Goal: Task Accomplishment & Management: Manage account settings

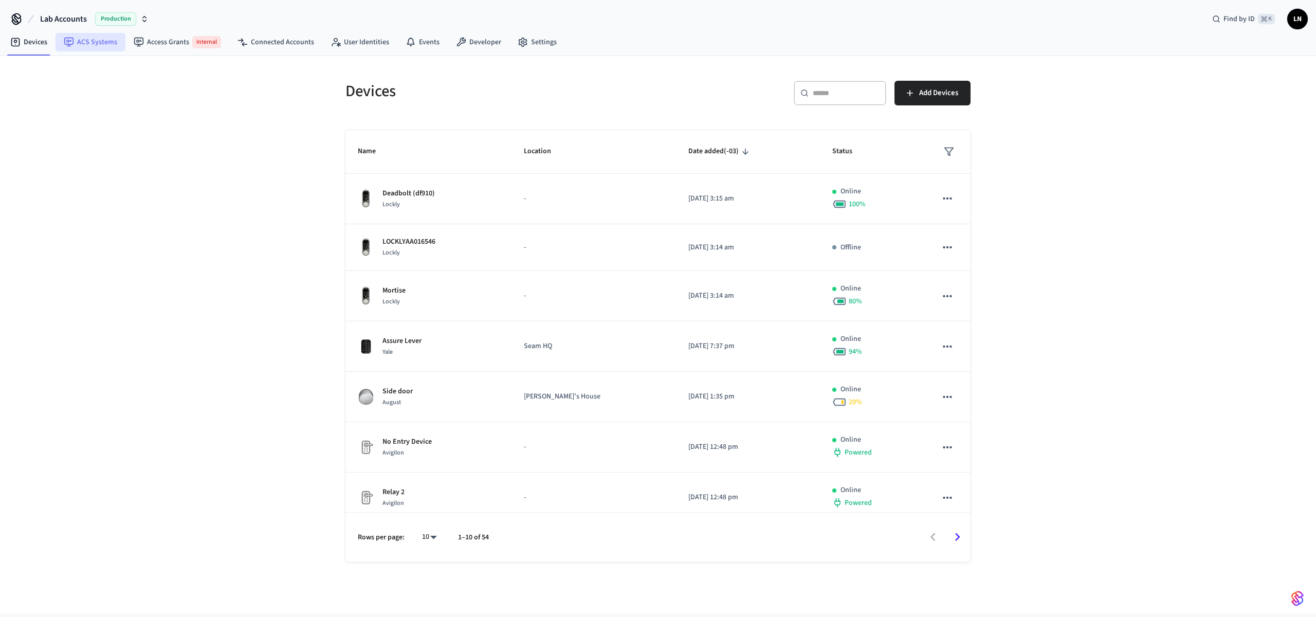
click at [85, 45] on link "ACS Systems" at bounding box center [91, 42] width 70 height 19
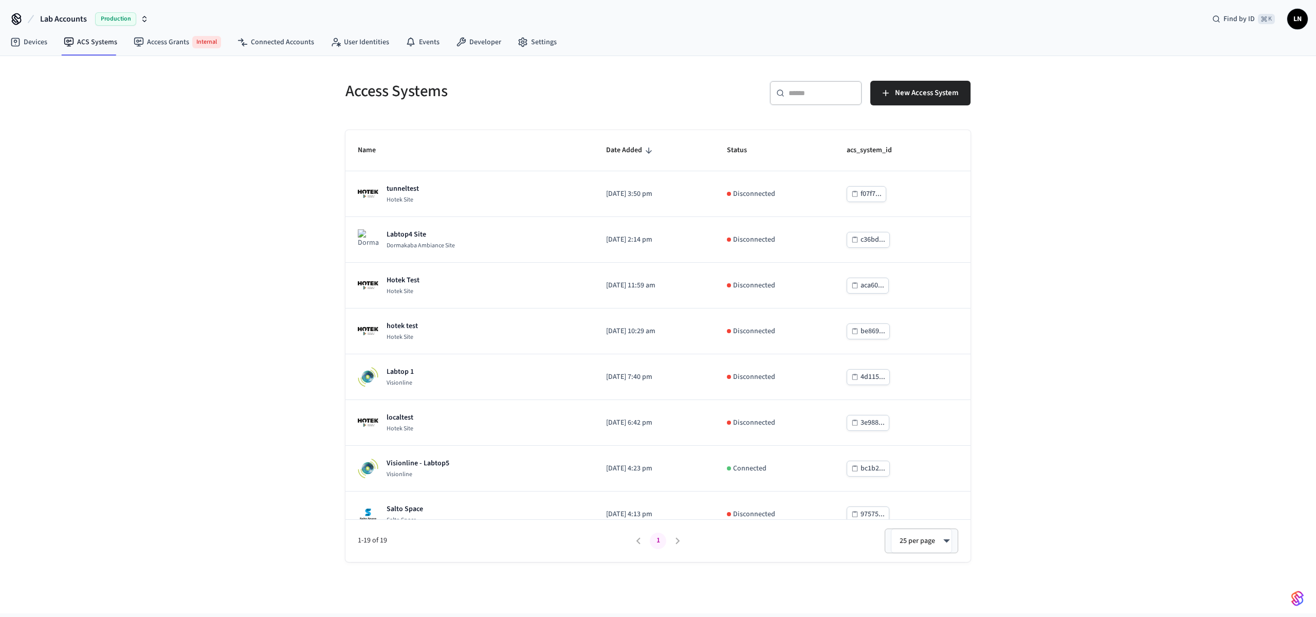
click at [67, 20] on span "Lab Accounts" at bounding box center [63, 19] width 47 height 12
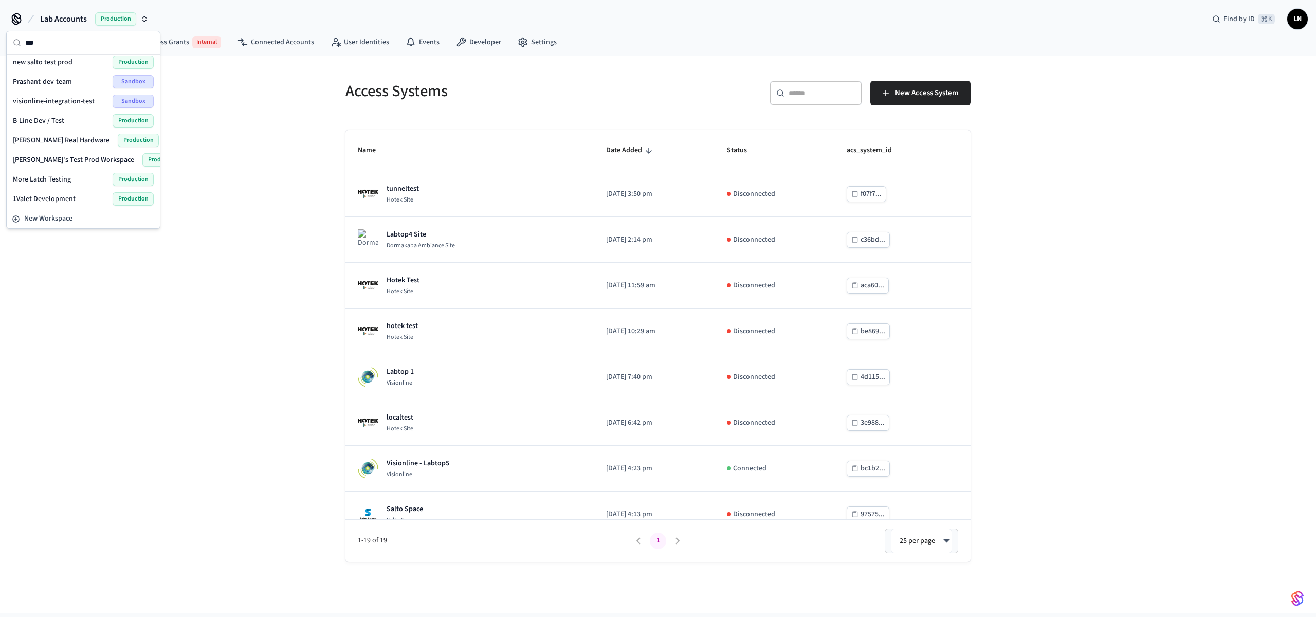
type input "****"
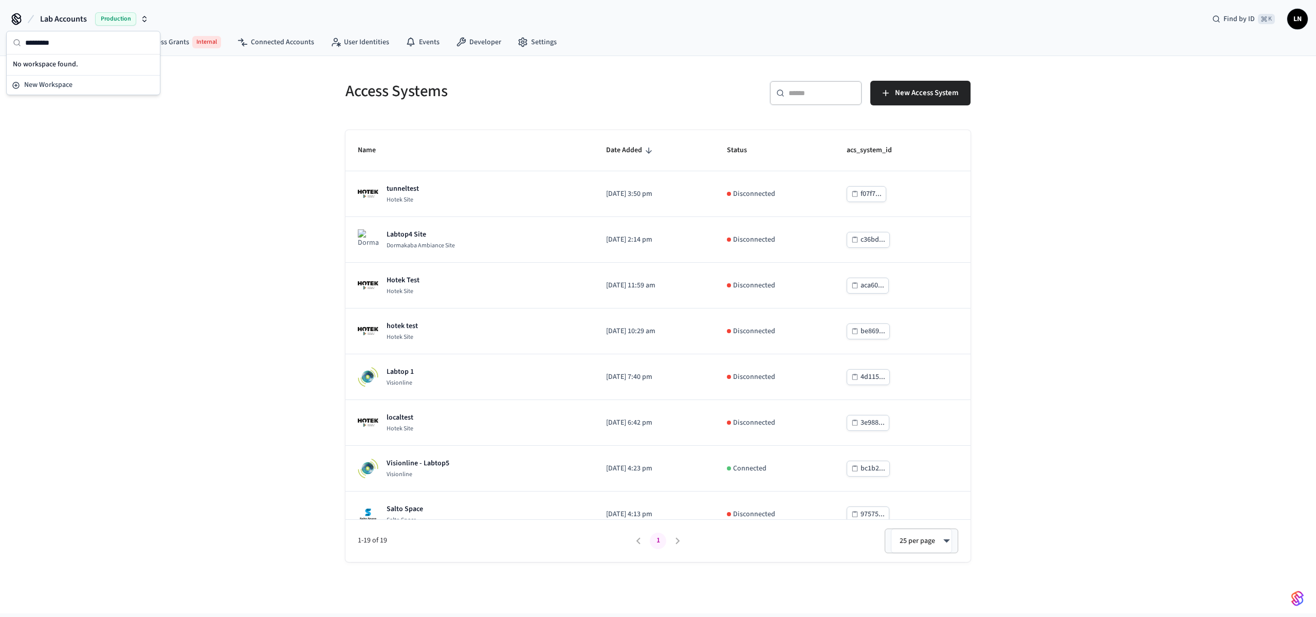
type input "**********"
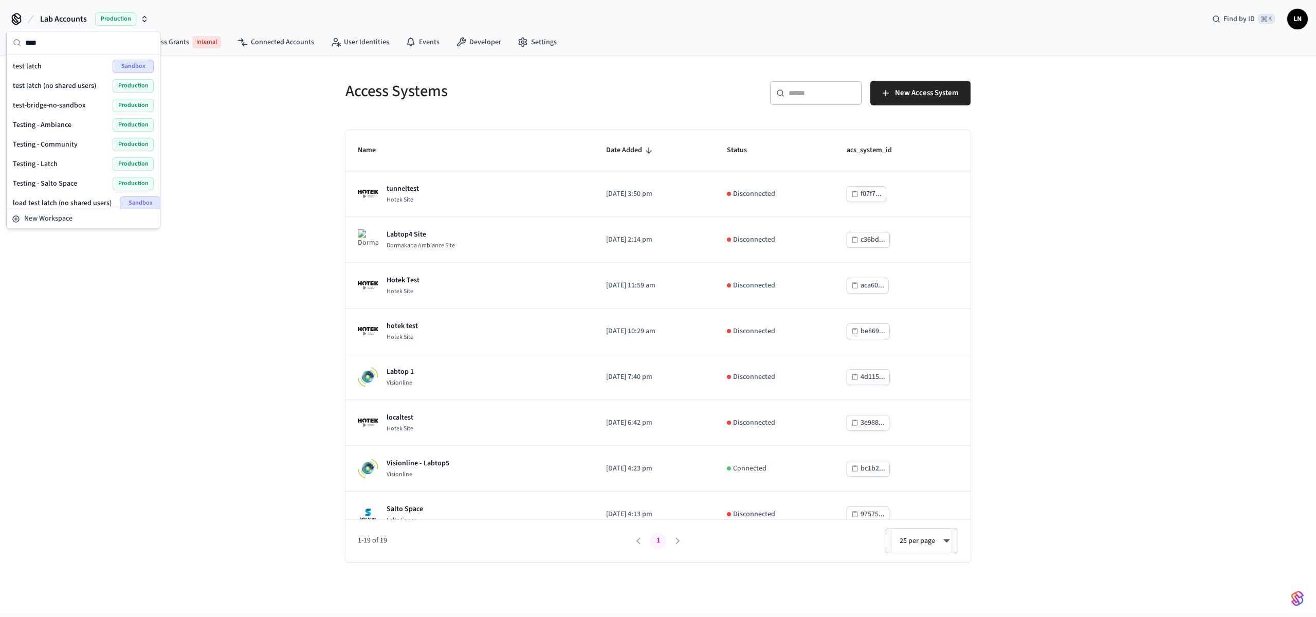
type input "****"
click at [69, 143] on span "Testing - Community" at bounding box center [45, 144] width 65 height 10
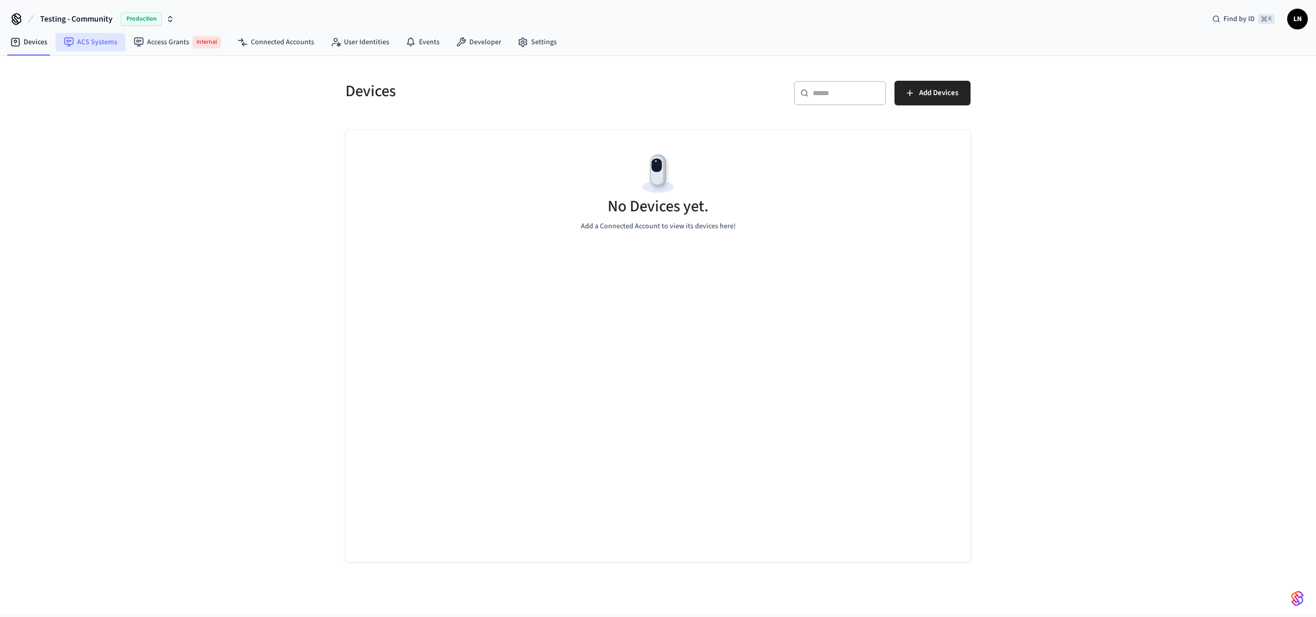
click at [82, 44] on link "ACS Systems" at bounding box center [91, 42] width 70 height 19
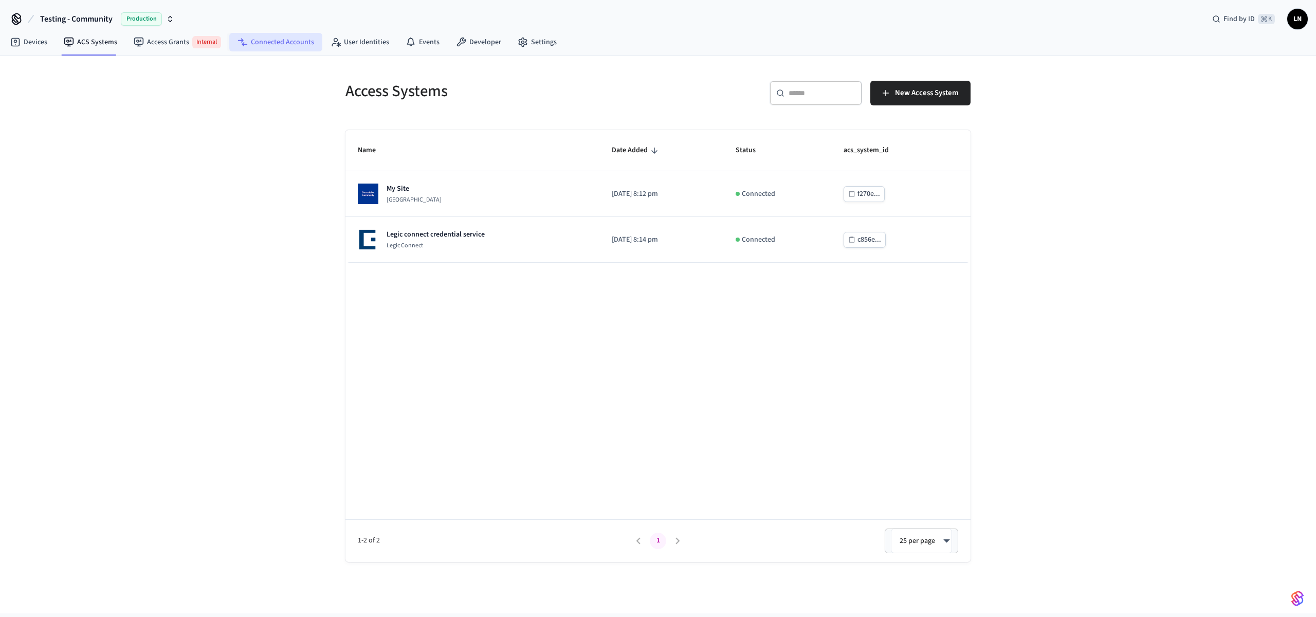
click at [296, 46] on link "Connected Accounts" at bounding box center [275, 42] width 93 height 19
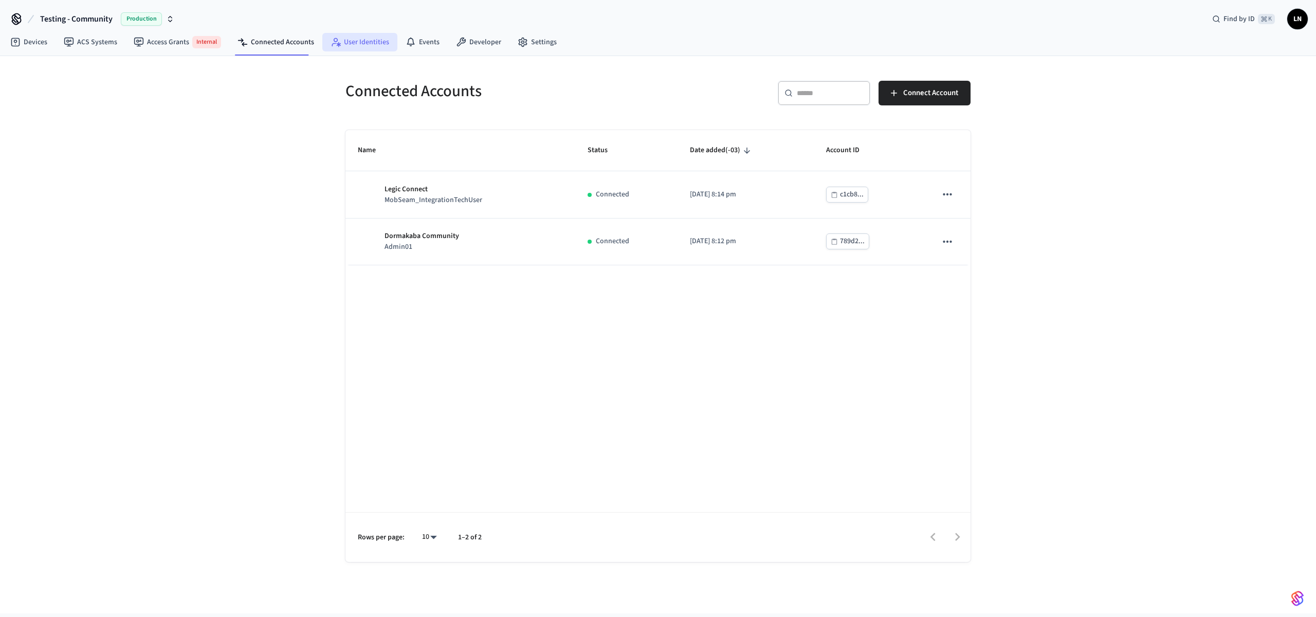
click at [340, 48] on link "User Identities" at bounding box center [359, 42] width 75 height 19
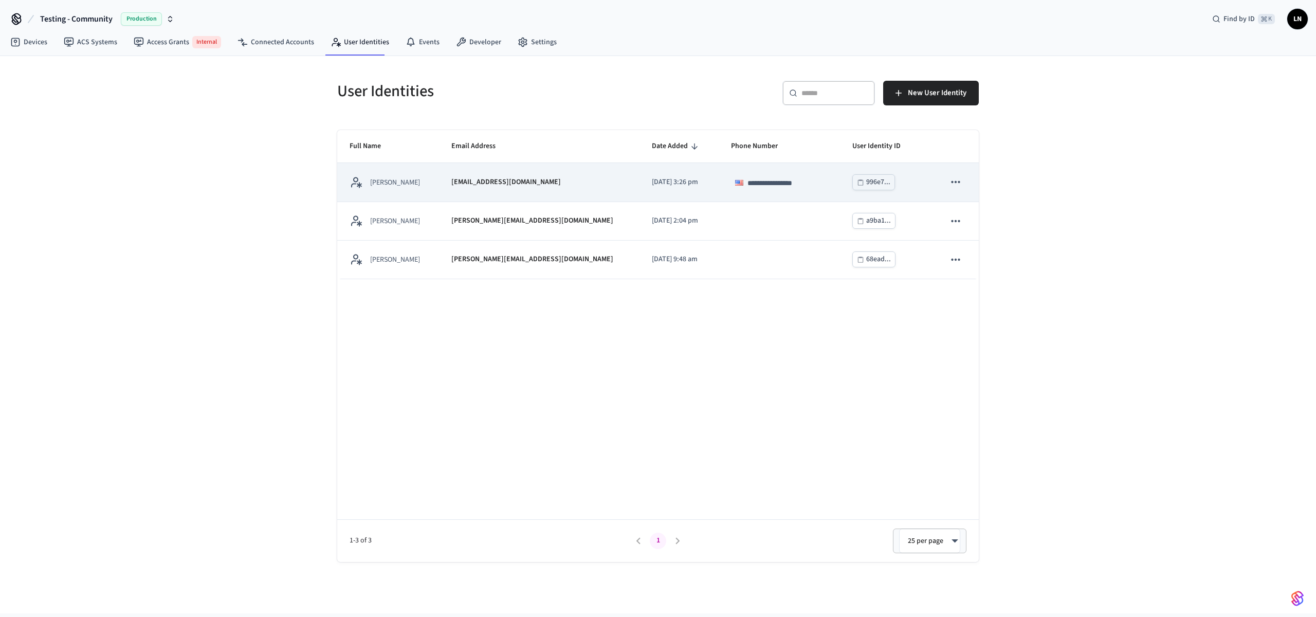
click at [439, 178] on td "[PERSON_NAME]" at bounding box center [388, 182] width 102 height 39
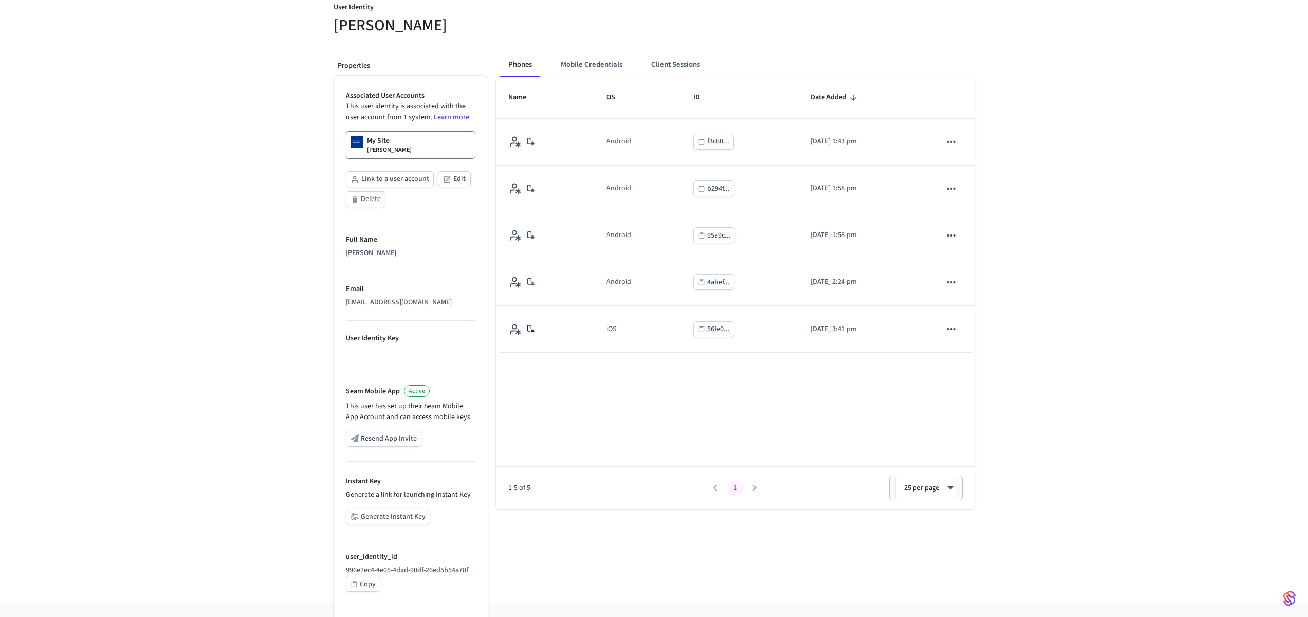
scroll to position [108, 0]
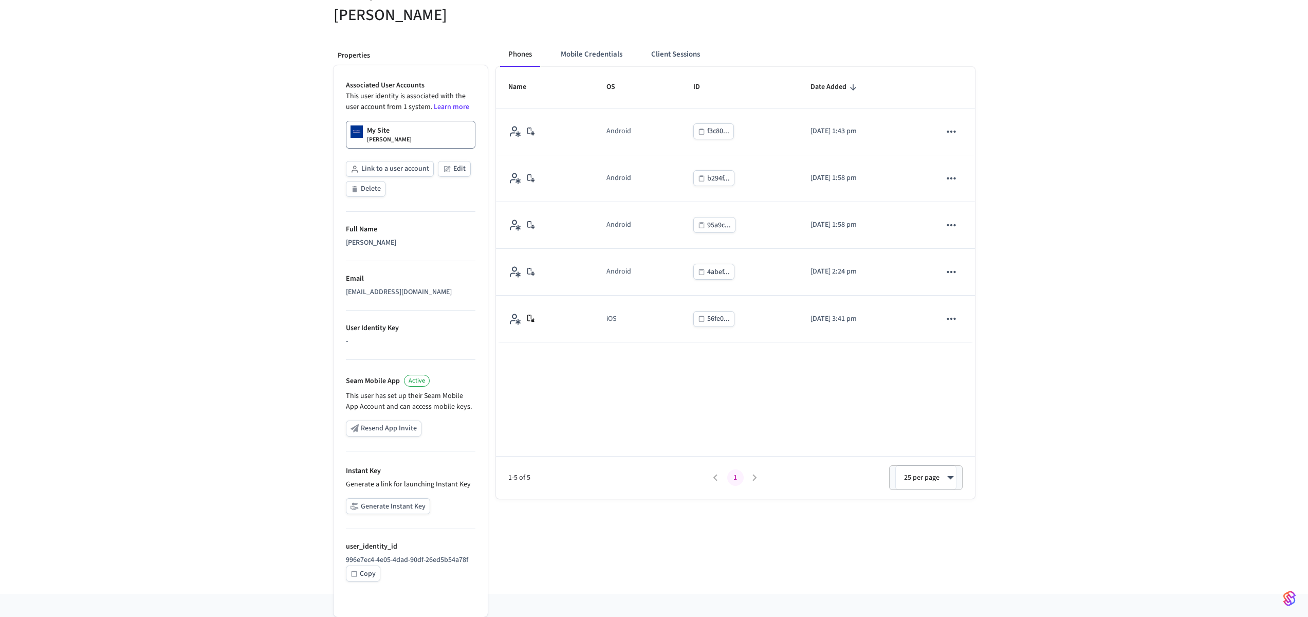
drag, startPoint x: 714, startPoint y: 410, endPoint x: 709, endPoint y: 399, distance: 11.7
click at [714, 409] on div "Name OS ID Date Added Android f3c80... 2025/09/16 at 1:43 pm Android b294f... 2…" at bounding box center [735, 283] width 479 height 432
drag, startPoint x: 593, startPoint y: 48, endPoint x: 645, endPoint y: 55, distance: 51.8
click at [657, 56] on button "Client Sessions" at bounding box center [675, 54] width 65 height 25
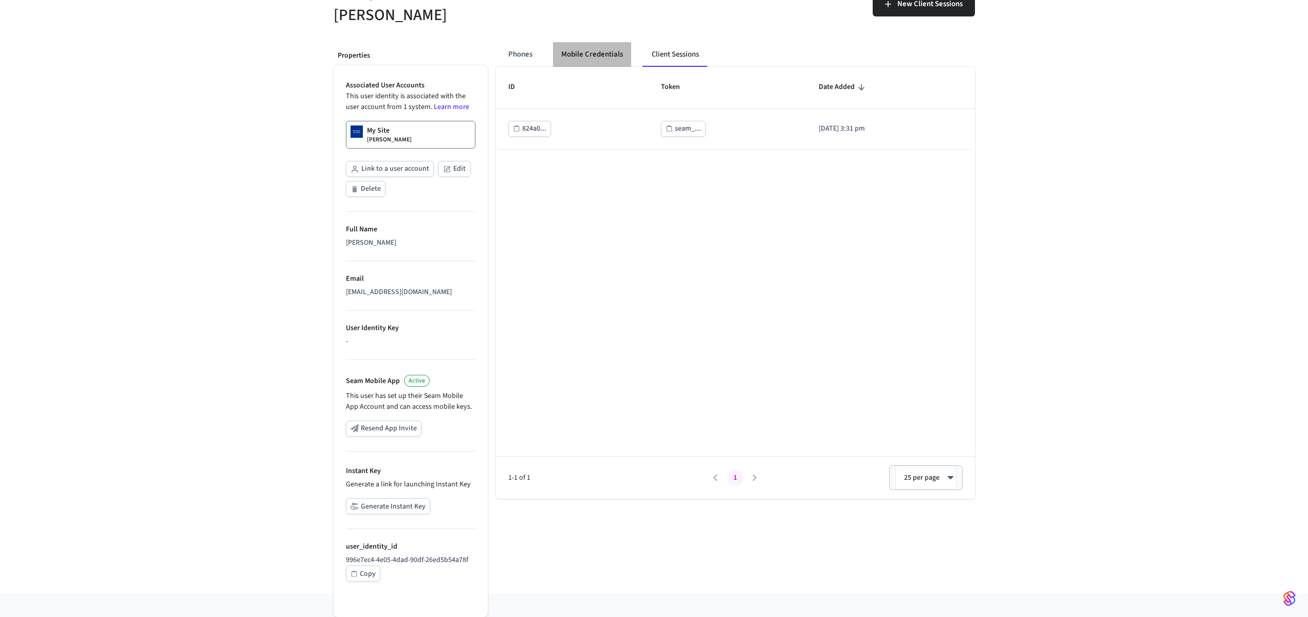
click at [609, 60] on button "Mobile Credentials" at bounding box center [592, 54] width 78 height 25
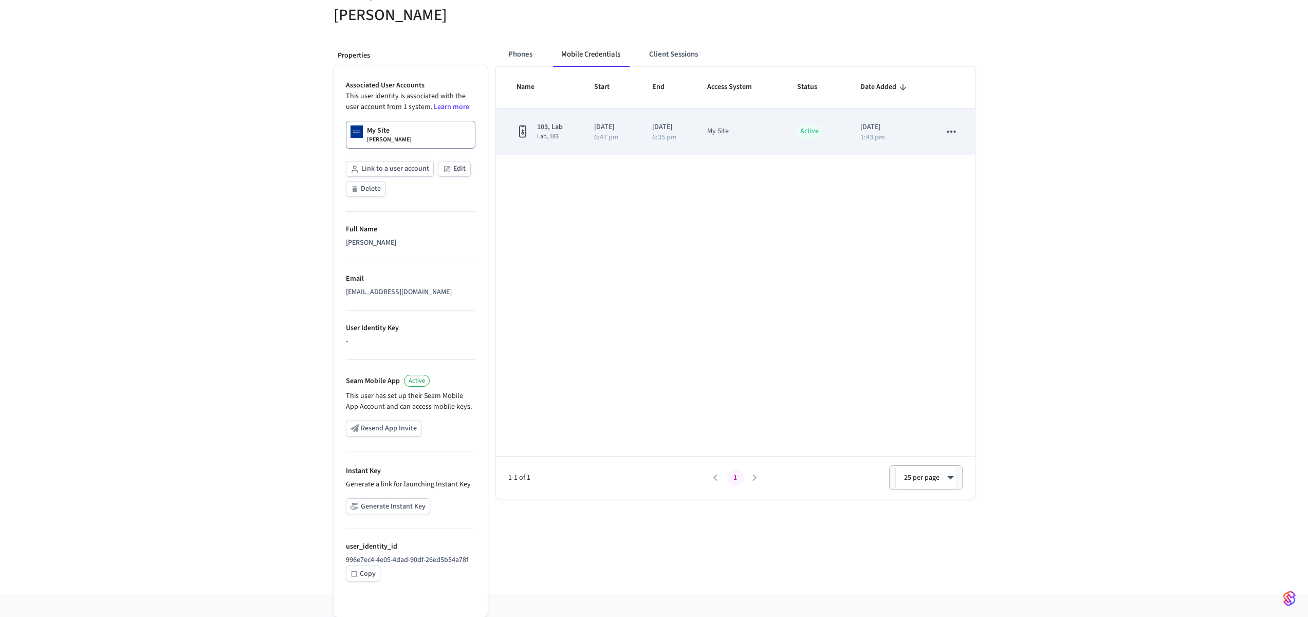
click at [736, 139] on td "My Site" at bounding box center [740, 131] width 90 height 47
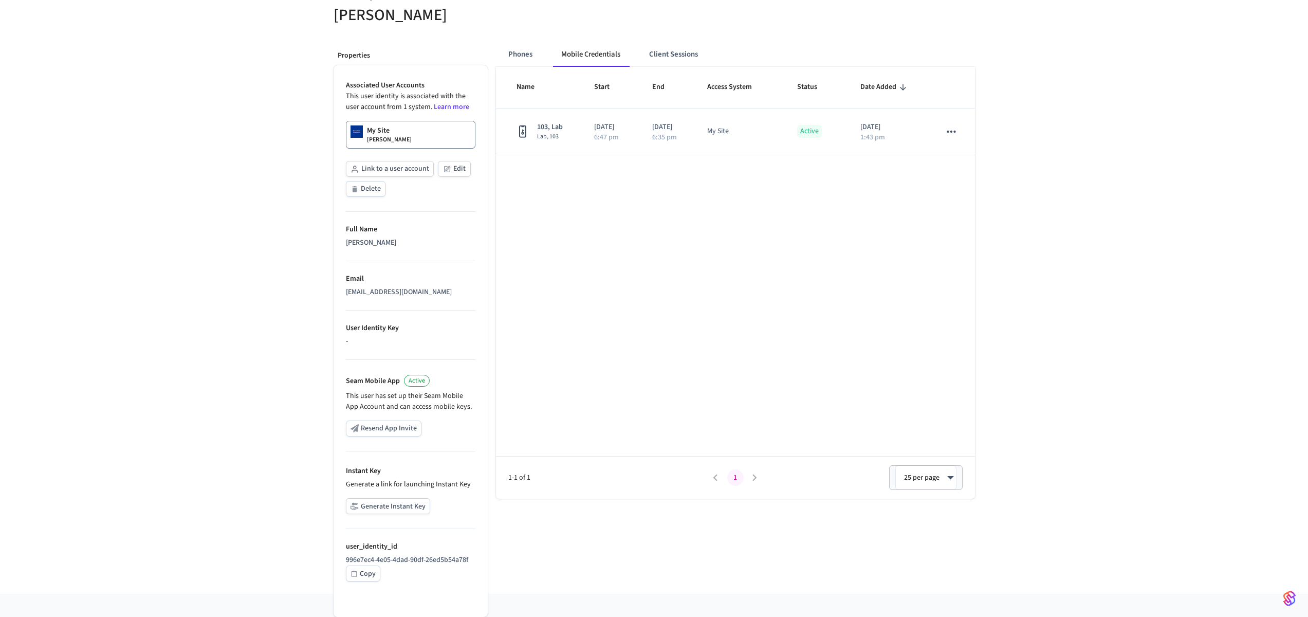
scroll to position [106, 0]
click at [390, 134] on div "My Site Collin Wirkus" at bounding box center [389, 136] width 45 height 19
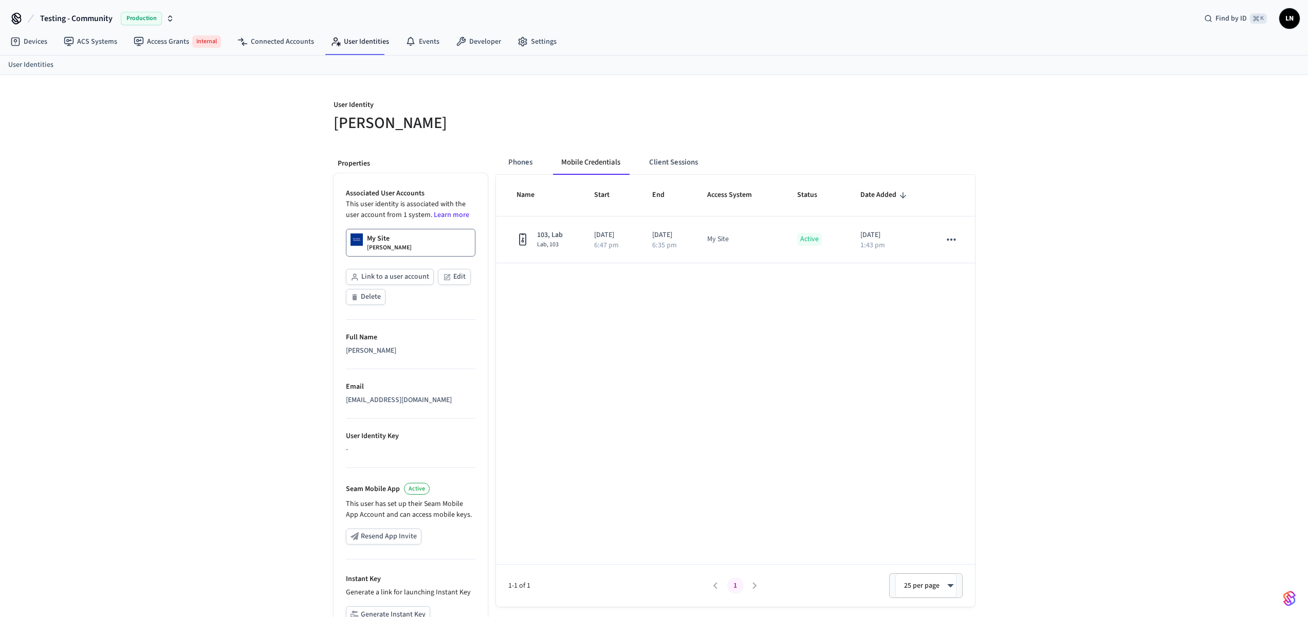
scroll to position [0, 0]
click at [524, 162] on button "Phones" at bounding box center [520, 163] width 41 height 25
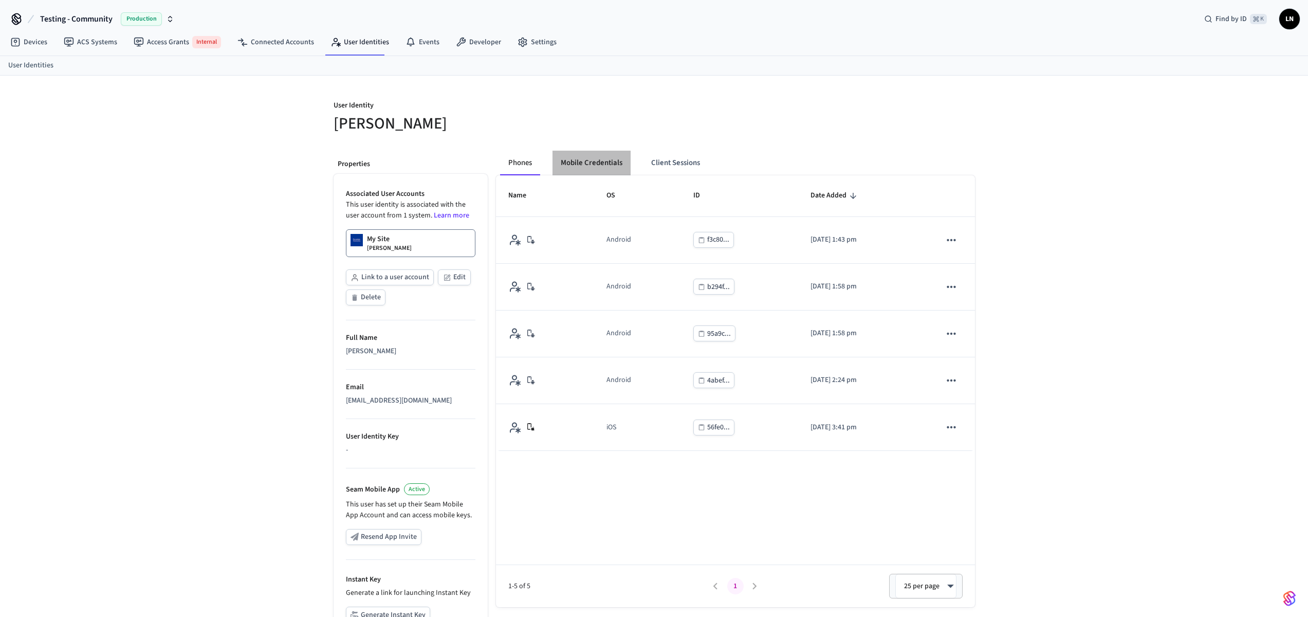
click at [590, 163] on button "Mobile Credentials" at bounding box center [592, 163] width 78 height 25
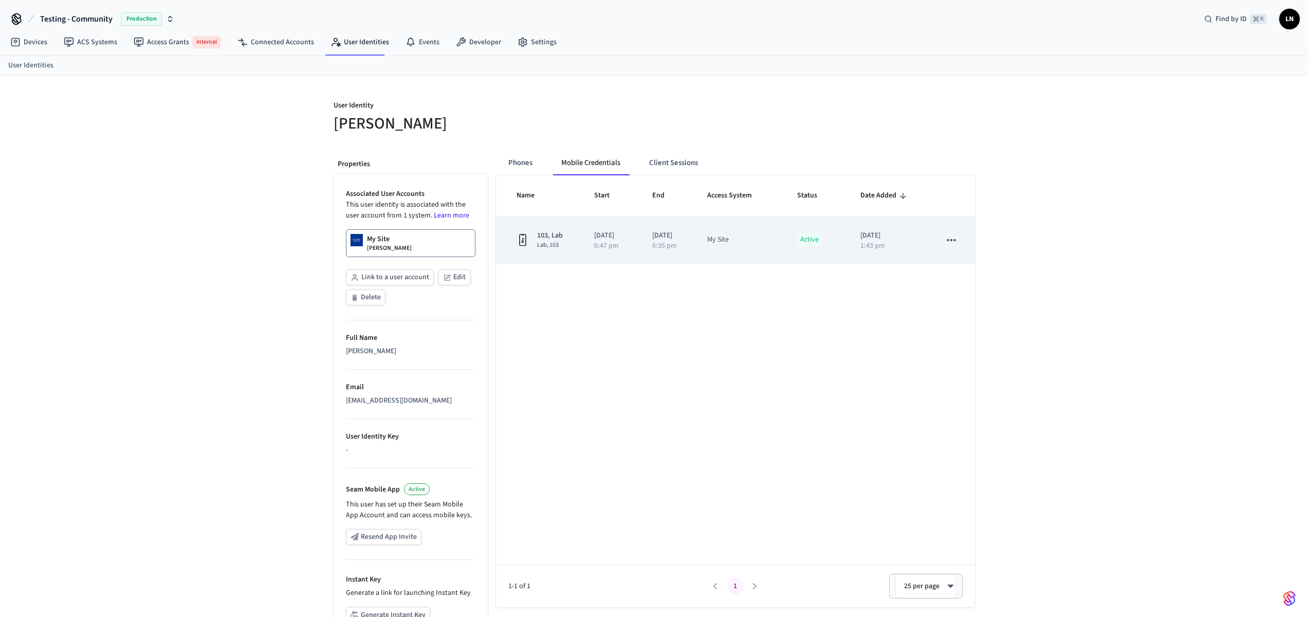
click at [524, 239] on icon "sticky table" at bounding box center [523, 239] width 12 height 13
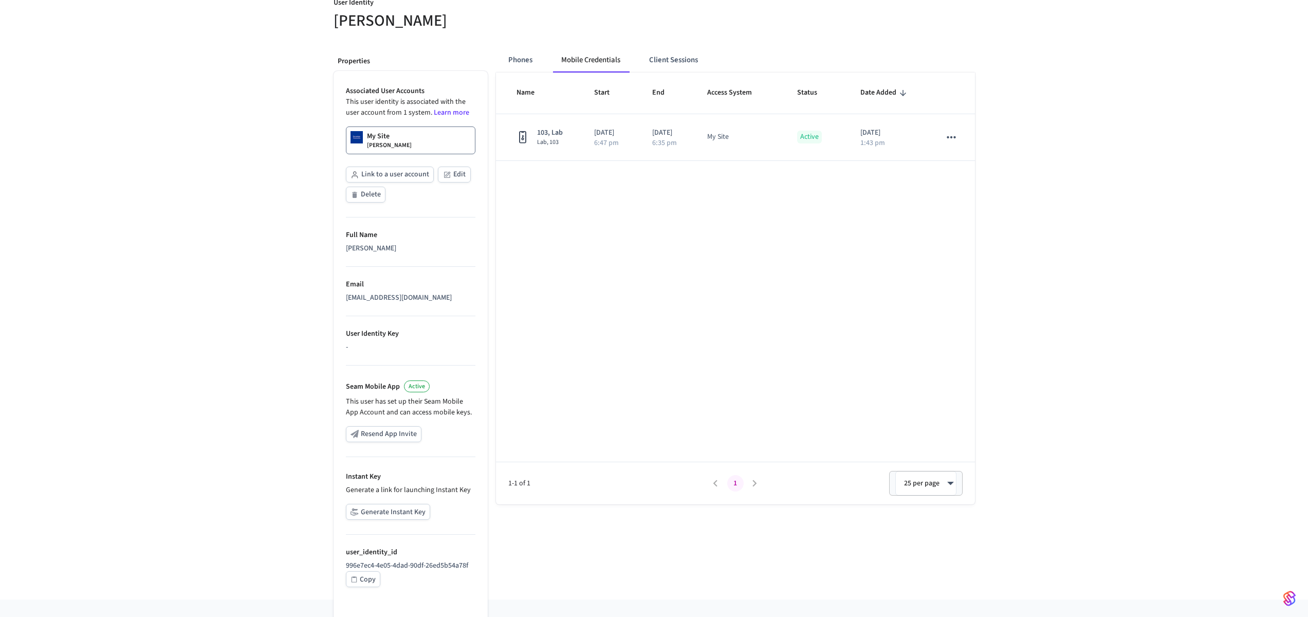
scroll to position [108, 0]
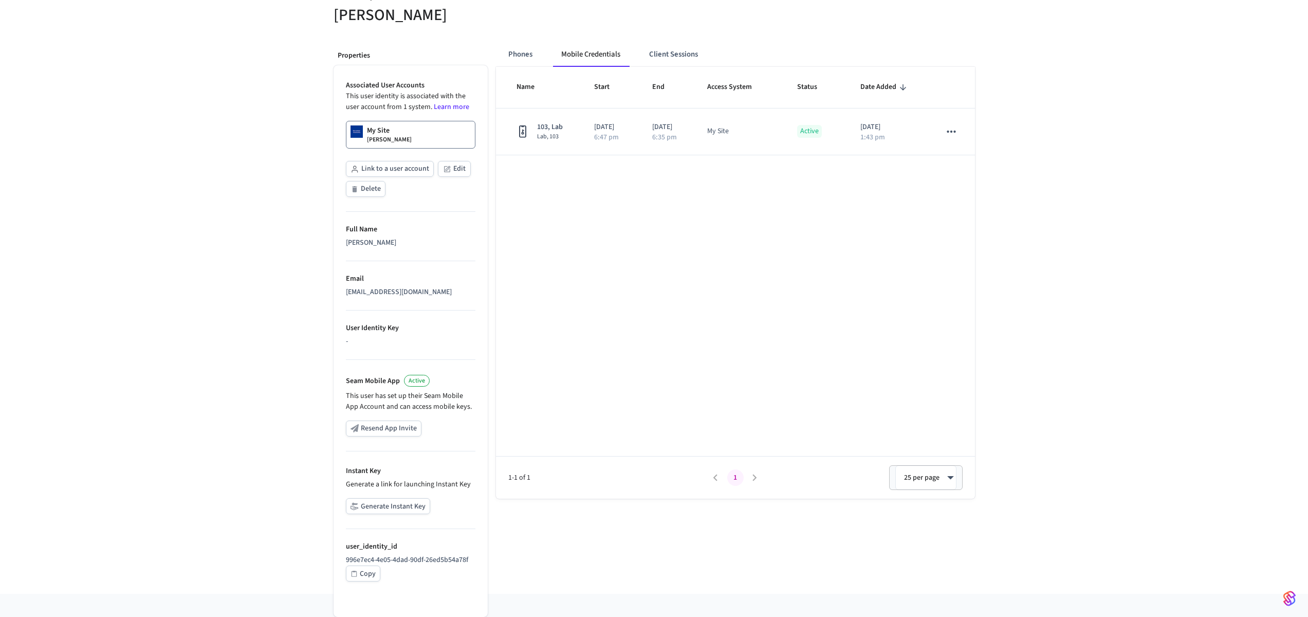
click at [362, 573] on div "Copy" at bounding box center [368, 573] width 16 height 13
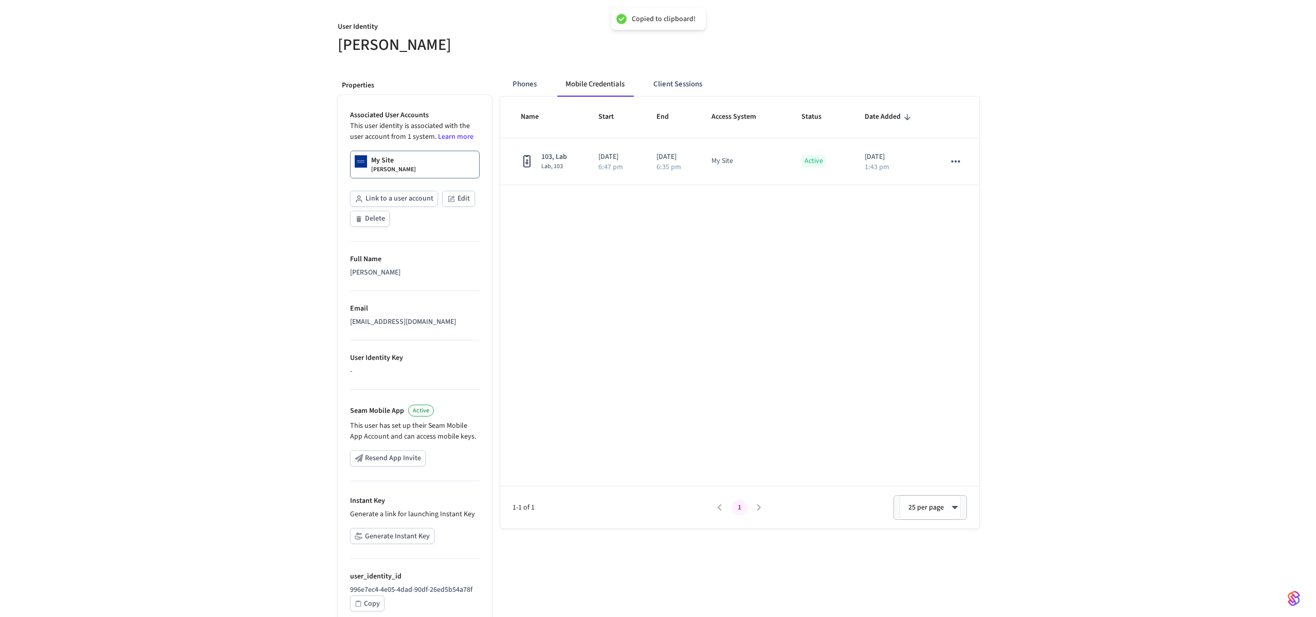
scroll to position [0, 0]
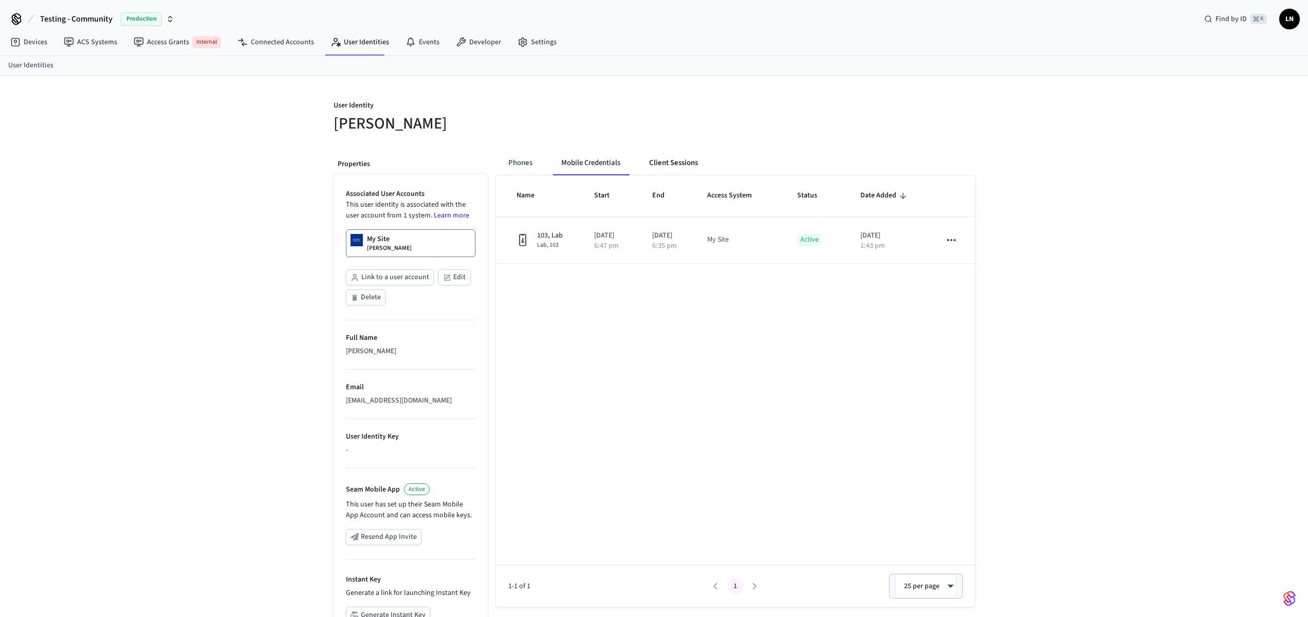
click at [661, 156] on button "Client Sessions" at bounding box center [673, 163] width 65 height 25
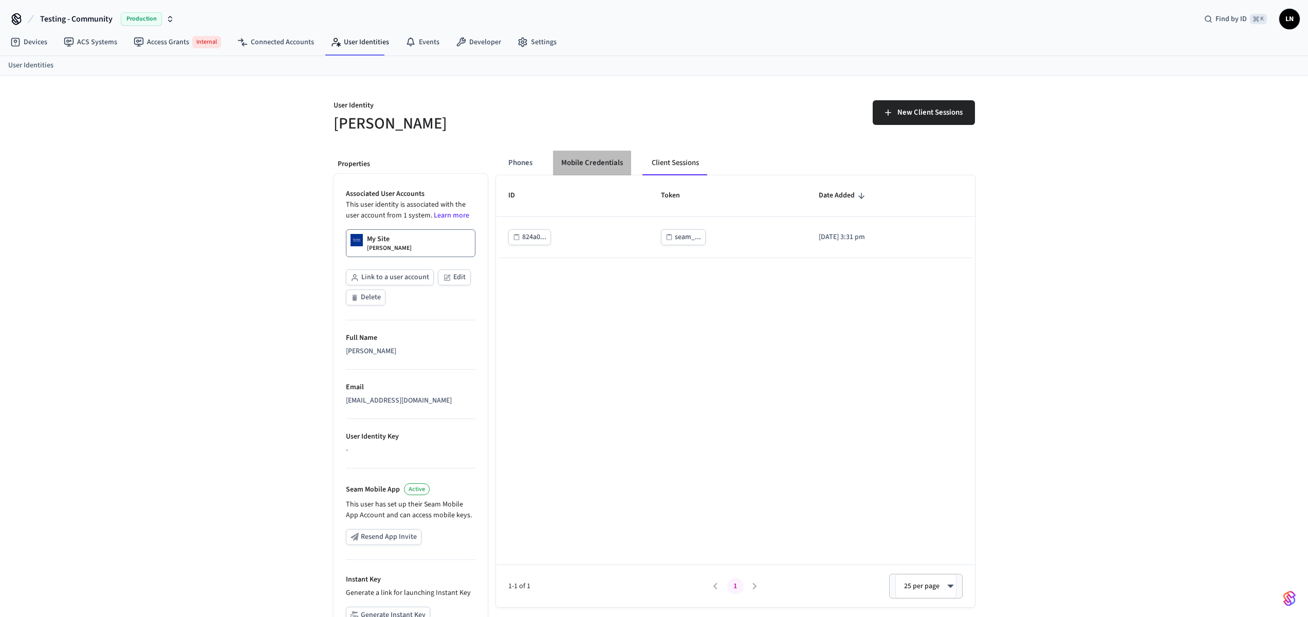
click at [596, 163] on button "Mobile Credentials" at bounding box center [592, 163] width 78 height 25
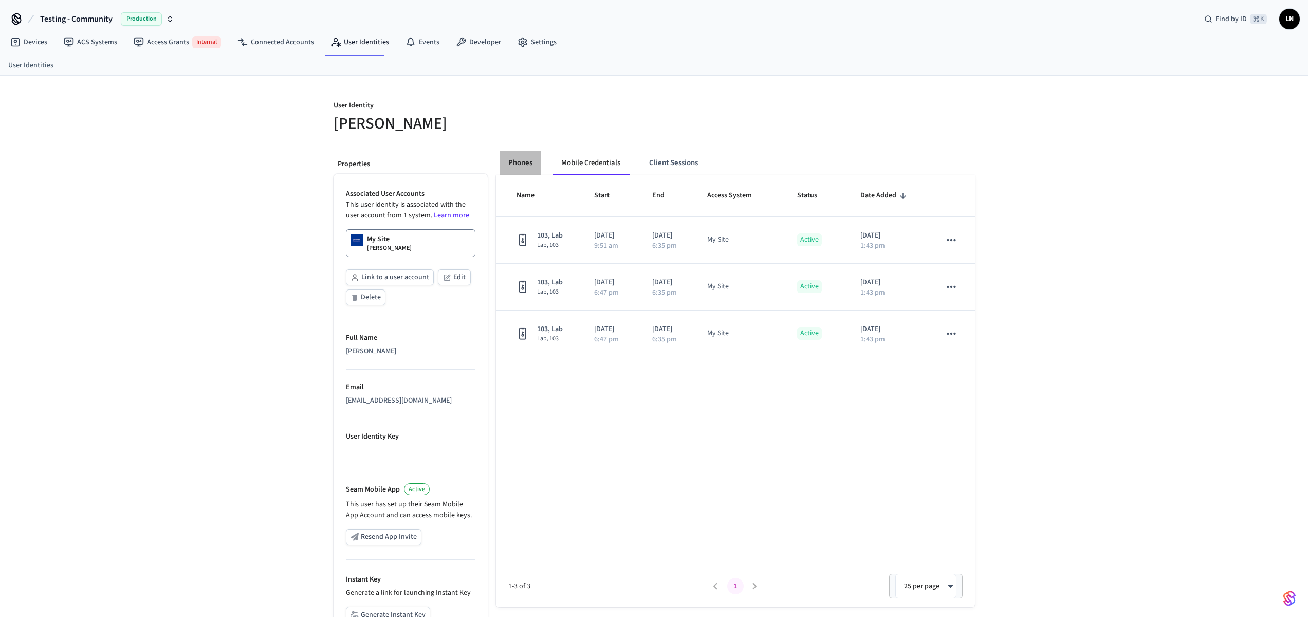
click at [520, 161] on button "Phones" at bounding box center [520, 163] width 41 height 25
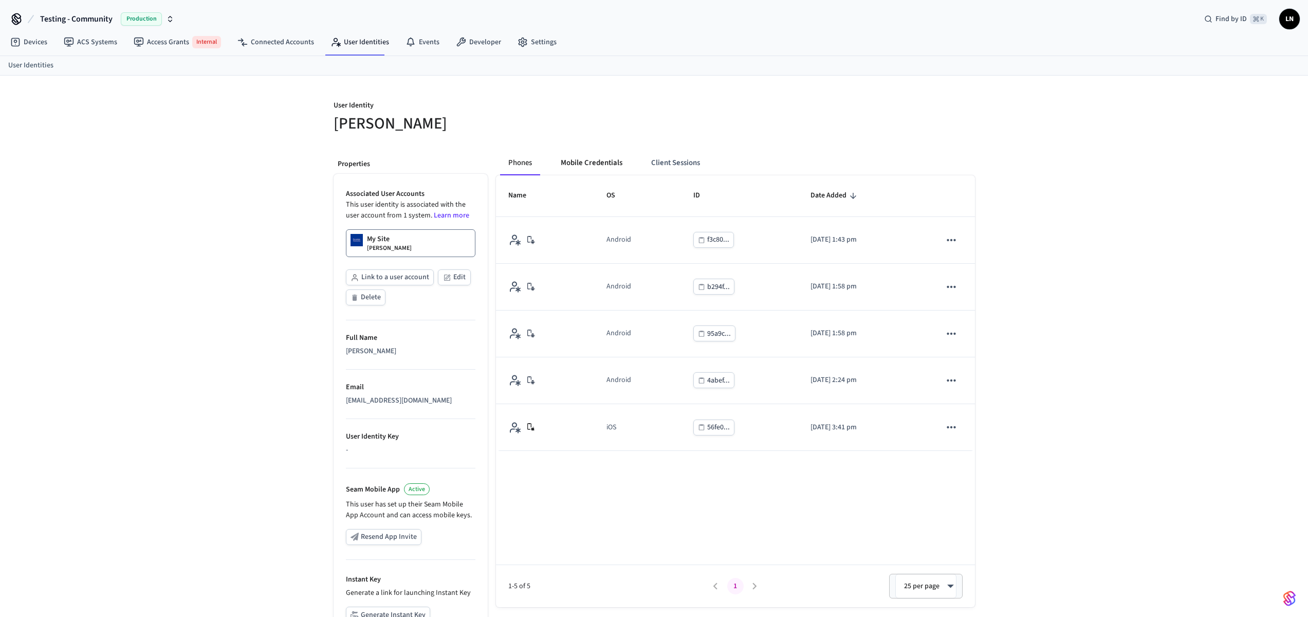
click at [575, 161] on button "Mobile Credentials" at bounding box center [592, 163] width 78 height 25
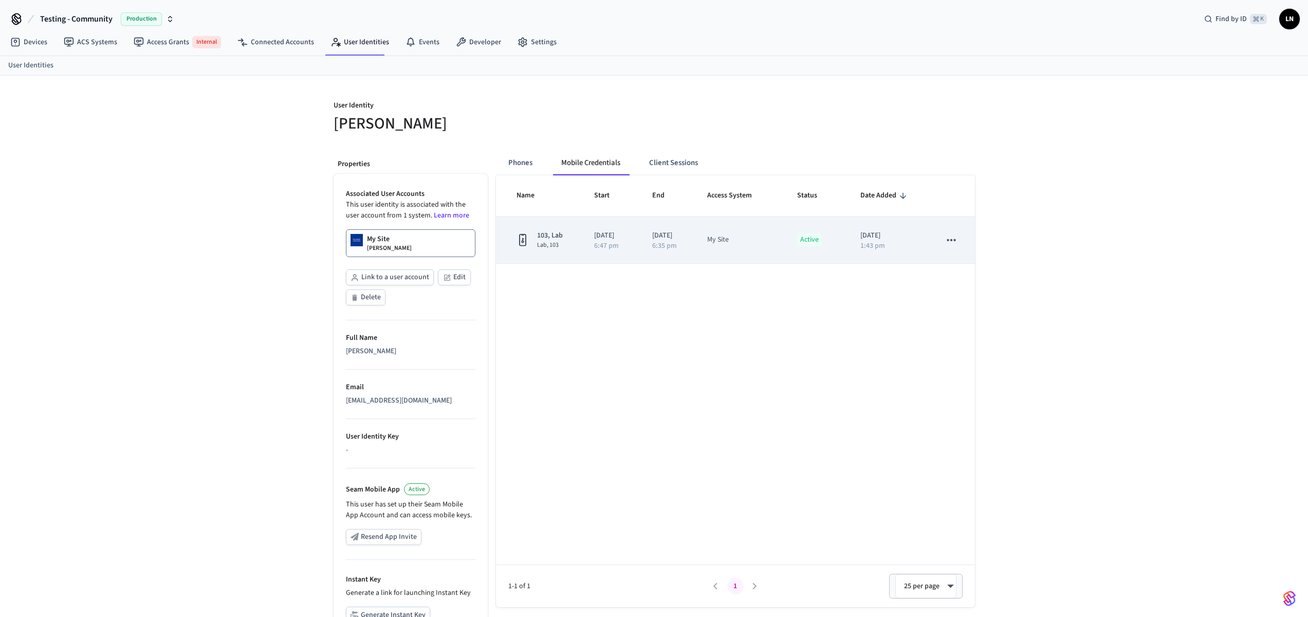
click at [565, 239] on div "103, Lab Lab, 103" at bounding box center [543, 239] width 53 height 19
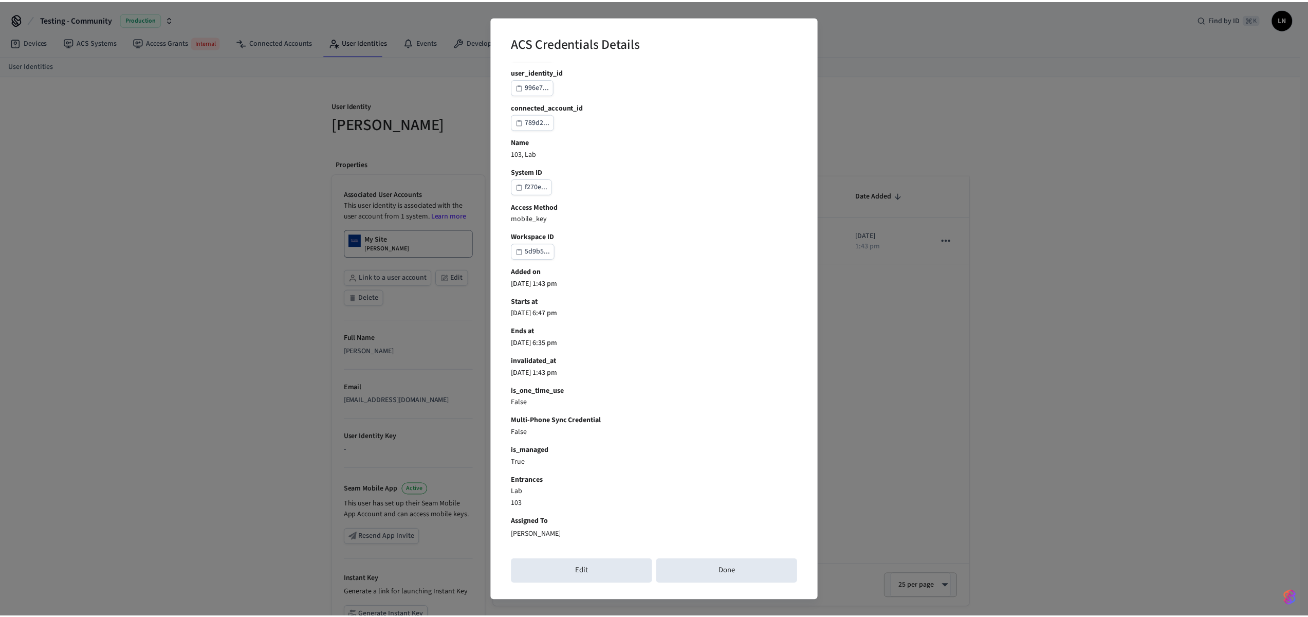
scroll to position [34, 0]
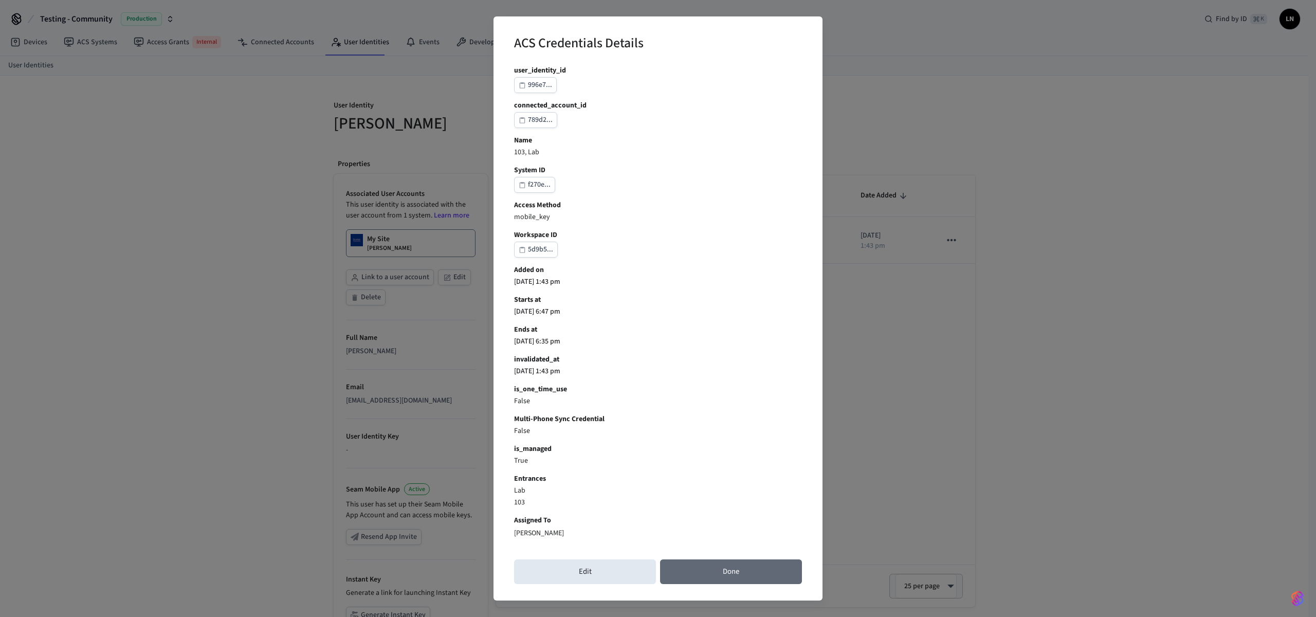
click at [699, 576] on button "Done" at bounding box center [731, 571] width 142 height 25
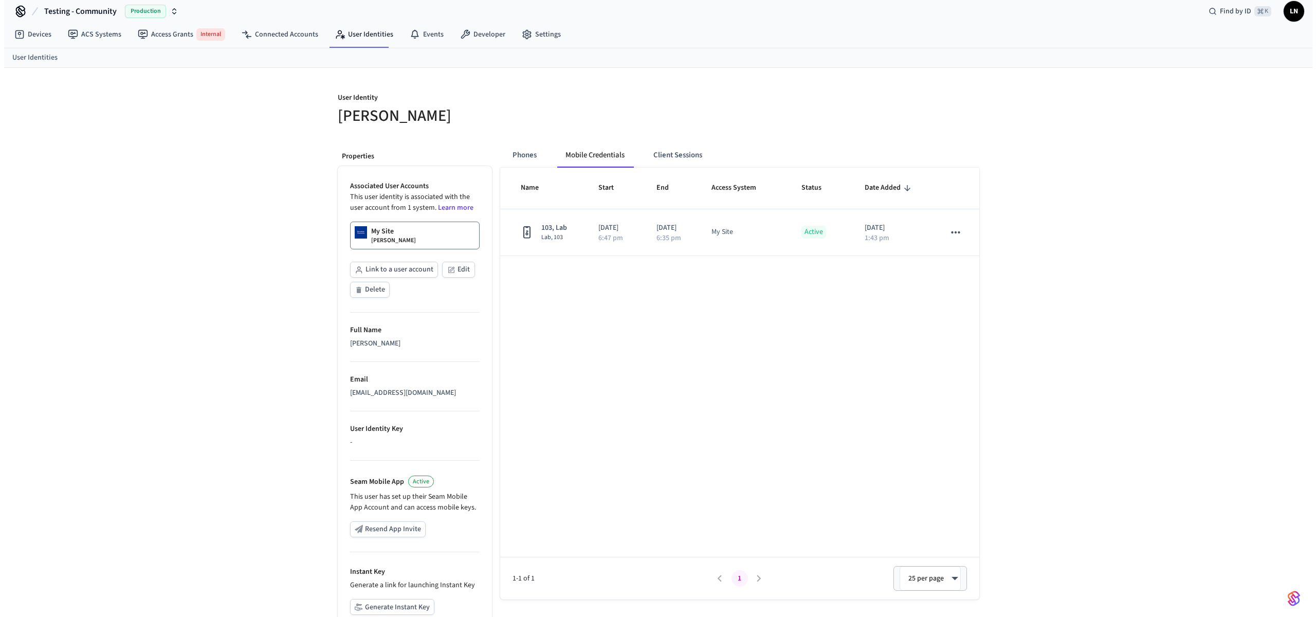
scroll to position [0, 0]
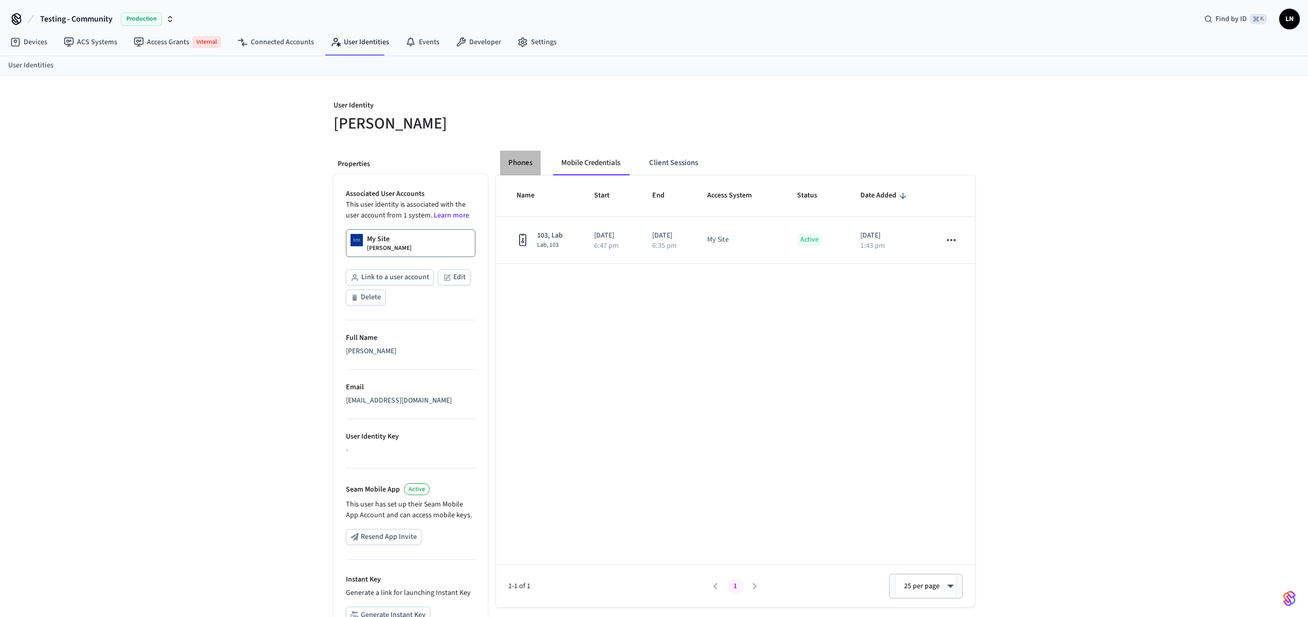
click at [516, 160] on button "Phones" at bounding box center [520, 163] width 41 height 25
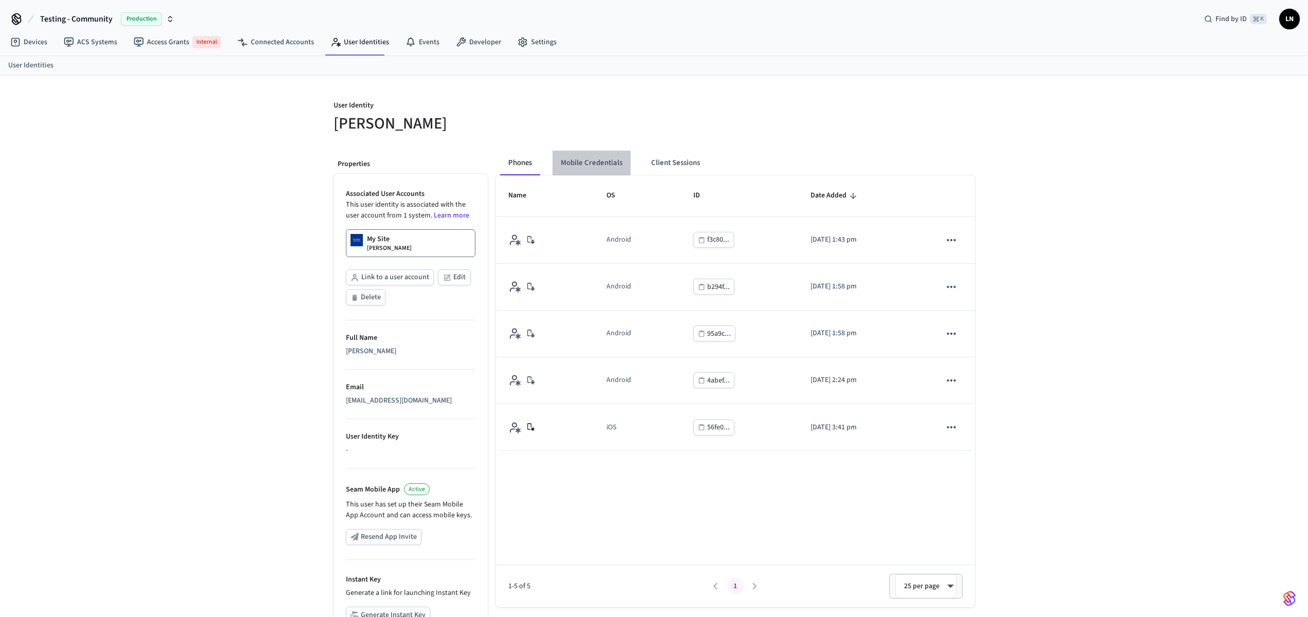
drag, startPoint x: 562, startPoint y: 150, endPoint x: 564, endPoint y: 156, distance: 6.0
click at [565, 157] on button "Mobile Credentials" at bounding box center [592, 163] width 78 height 25
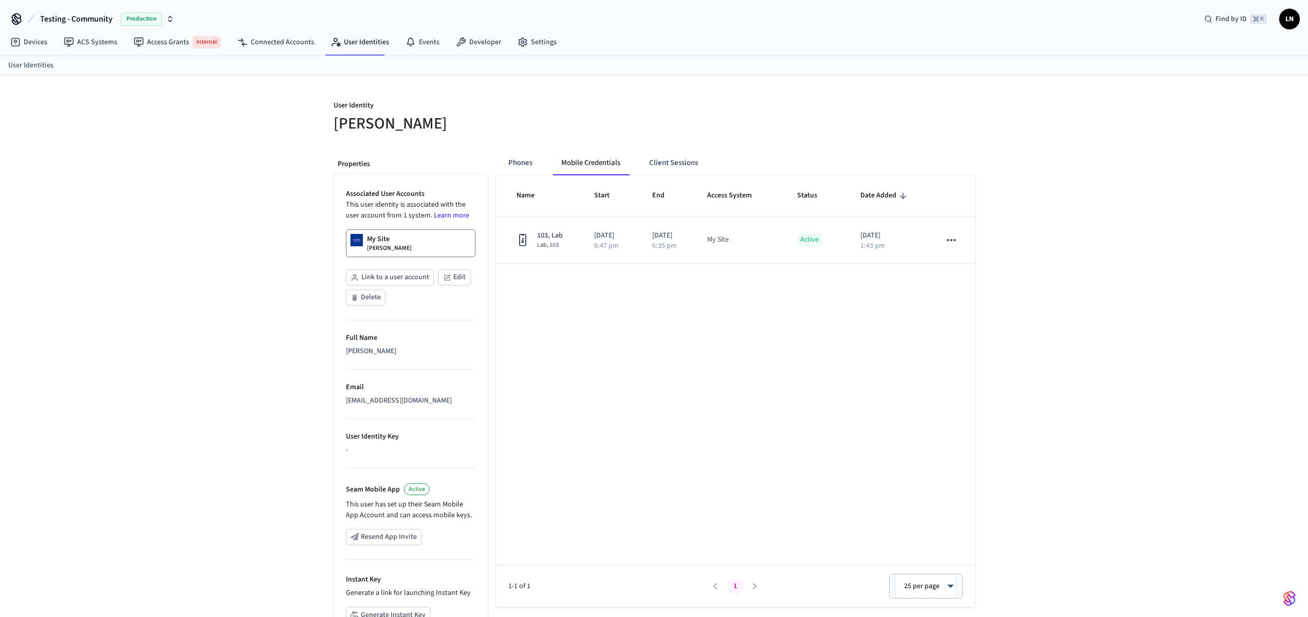
click at [1162, 432] on div "User Identity Collin Wirkus Properties Associated User Accounts This user ident…" at bounding box center [654, 389] width 1308 height 627
click at [1154, 148] on div "User Identity Collin Wirkus Properties Associated User Accounts This user ident…" at bounding box center [654, 389] width 1308 height 627
click at [667, 157] on button "Client Sessions" at bounding box center [673, 163] width 65 height 25
click at [567, 166] on button "Mobile Credentials" at bounding box center [592, 163] width 78 height 25
click at [488, 250] on div "Phones Mobile Credentials Client Sessions Name Start End Access System Status D…" at bounding box center [731, 422] width 487 height 560
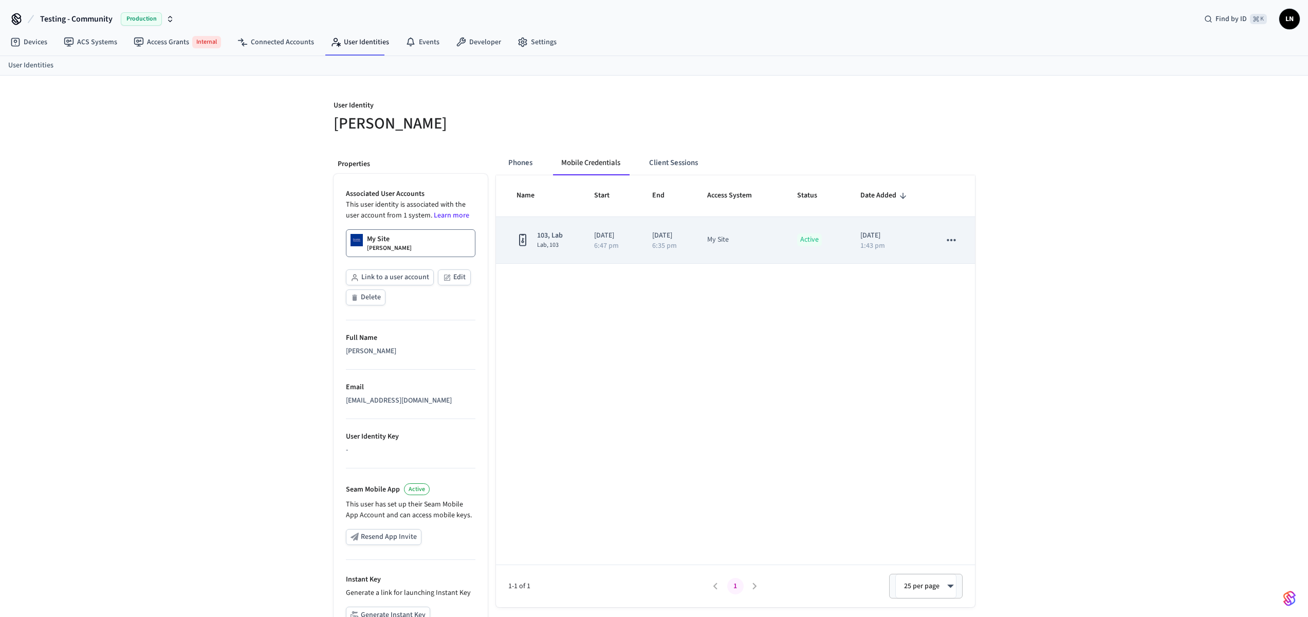
click at [940, 244] on td "sticky table" at bounding box center [951, 240] width 46 height 47
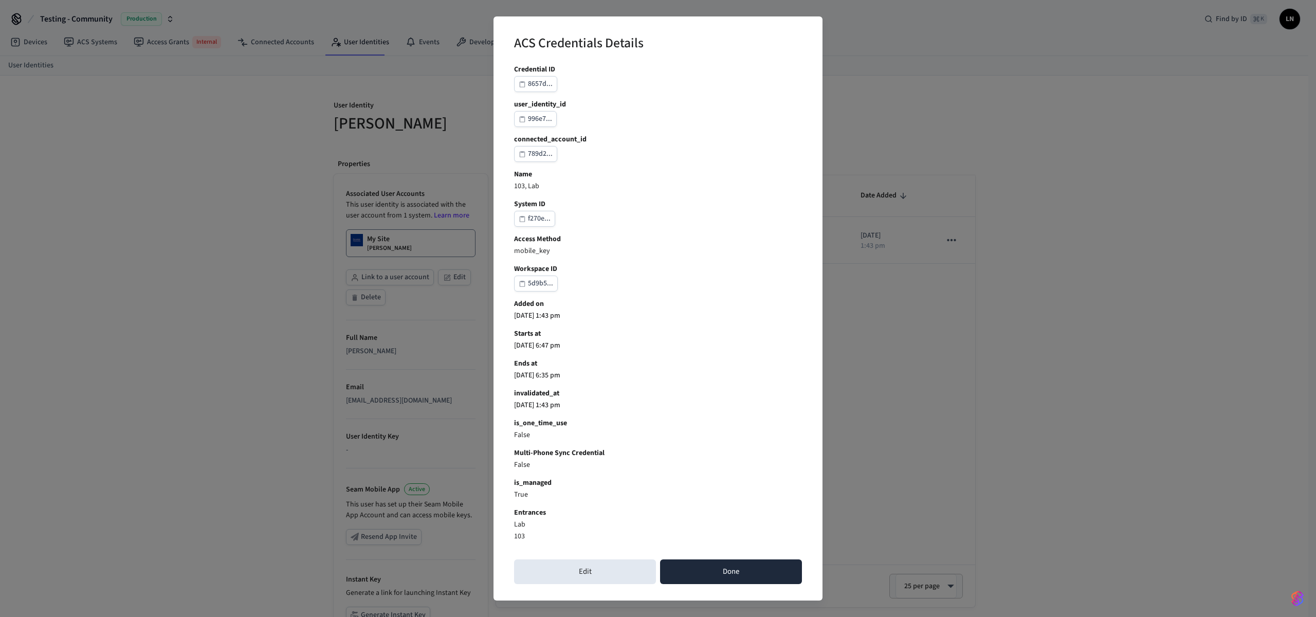
click at [743, 579] on button "Done" at bounding box center [731, 571] width 142 height 25
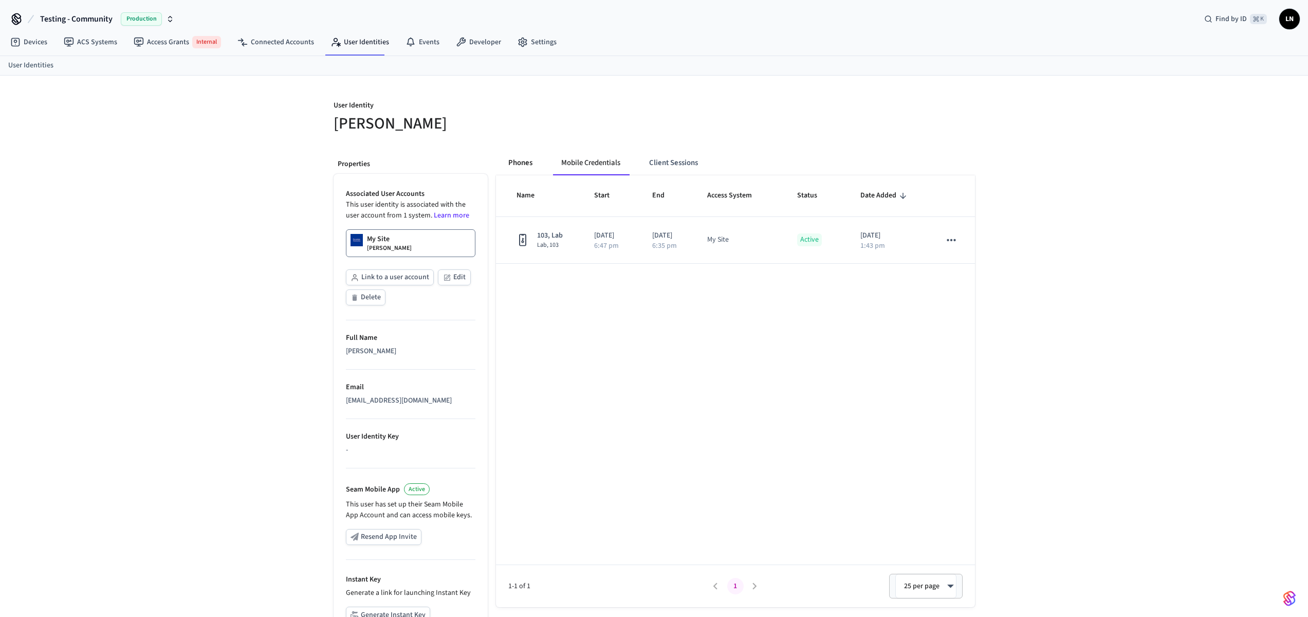
click at [504, 160] on button "Phones" at bounding box center [520, 163] width 41 height 25
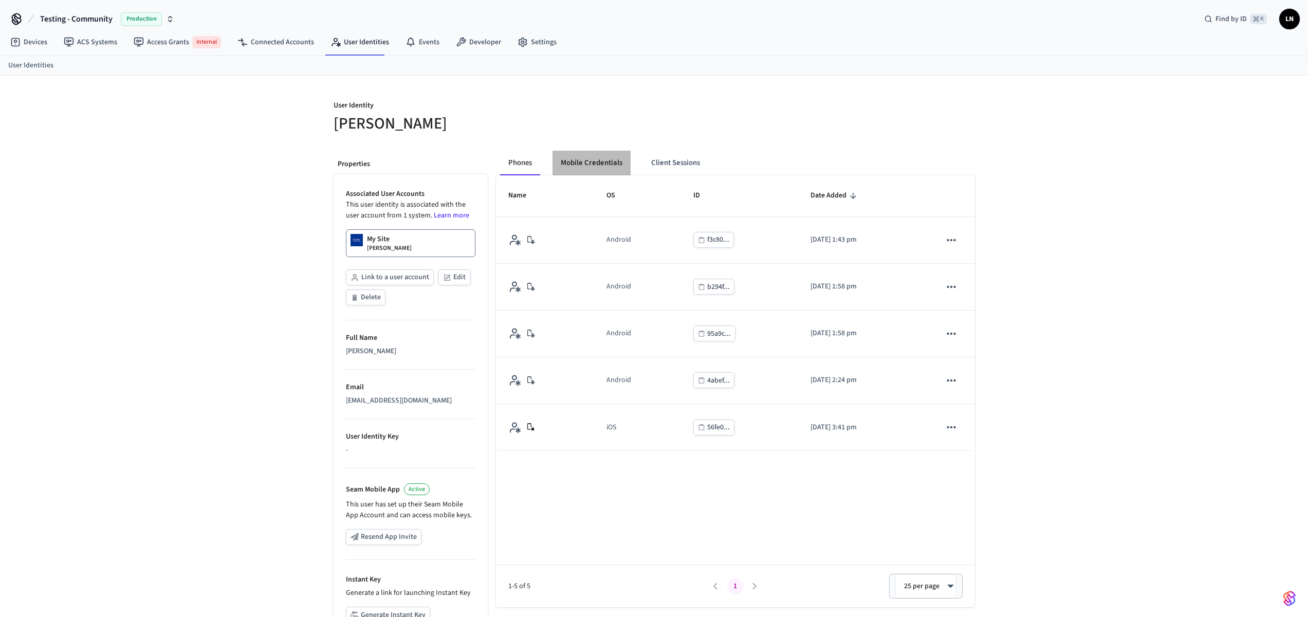
click at [585, 164] on button "Mobile Credentials" at bounding box center [592, 163] width 78 height 25
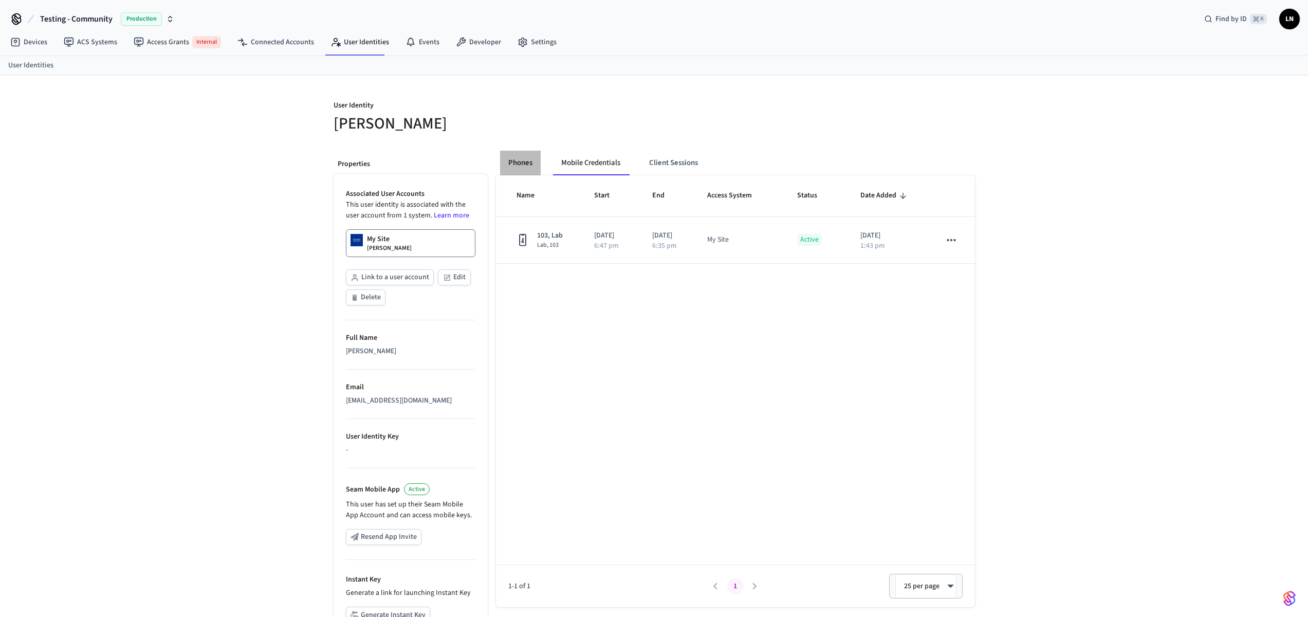
click at [528, 162] on button "Phones" at bounding box center [520, 163] width 41 height 25
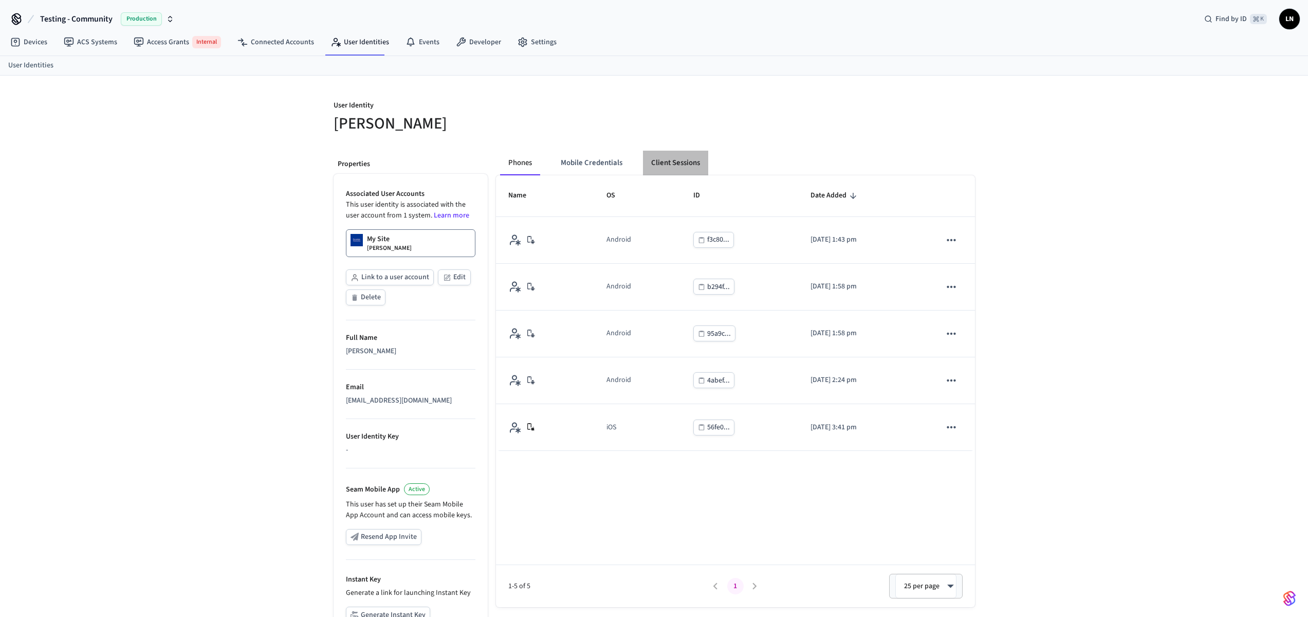
click at [649, 158] on button "Client Sessions" at bounding box center [675, 163] width 65 height 25
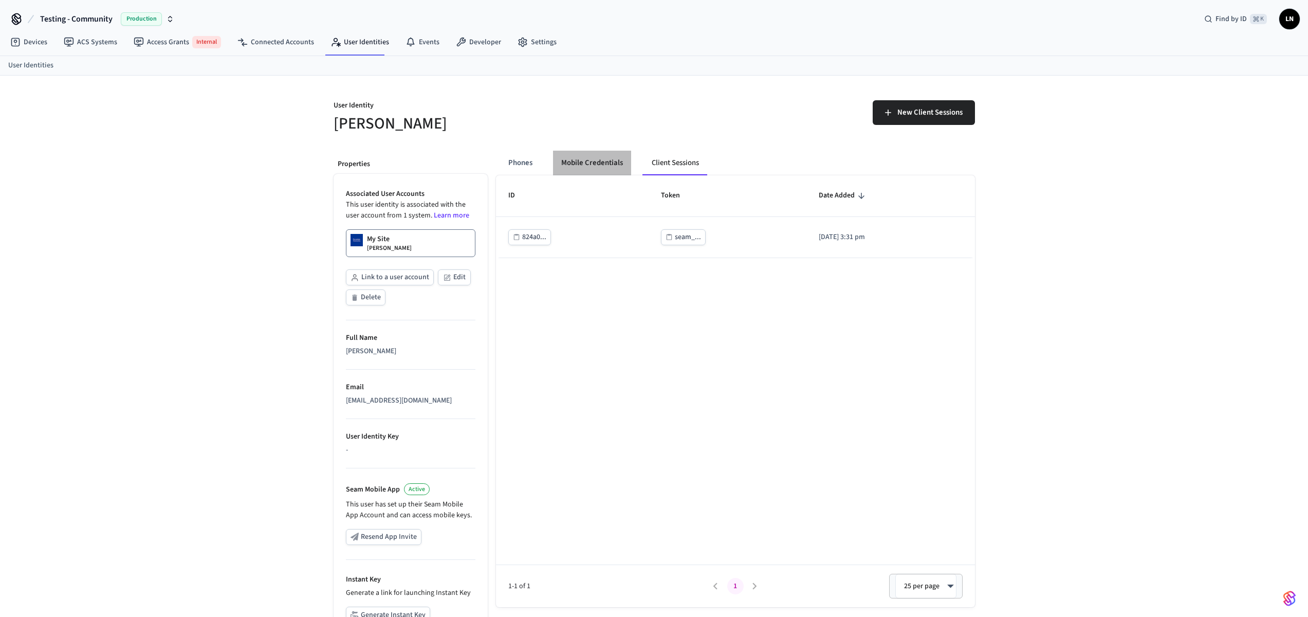
click at [585, 162] on button "Mobile Credentials" at bounding box center [592, 163] width 78 height 25
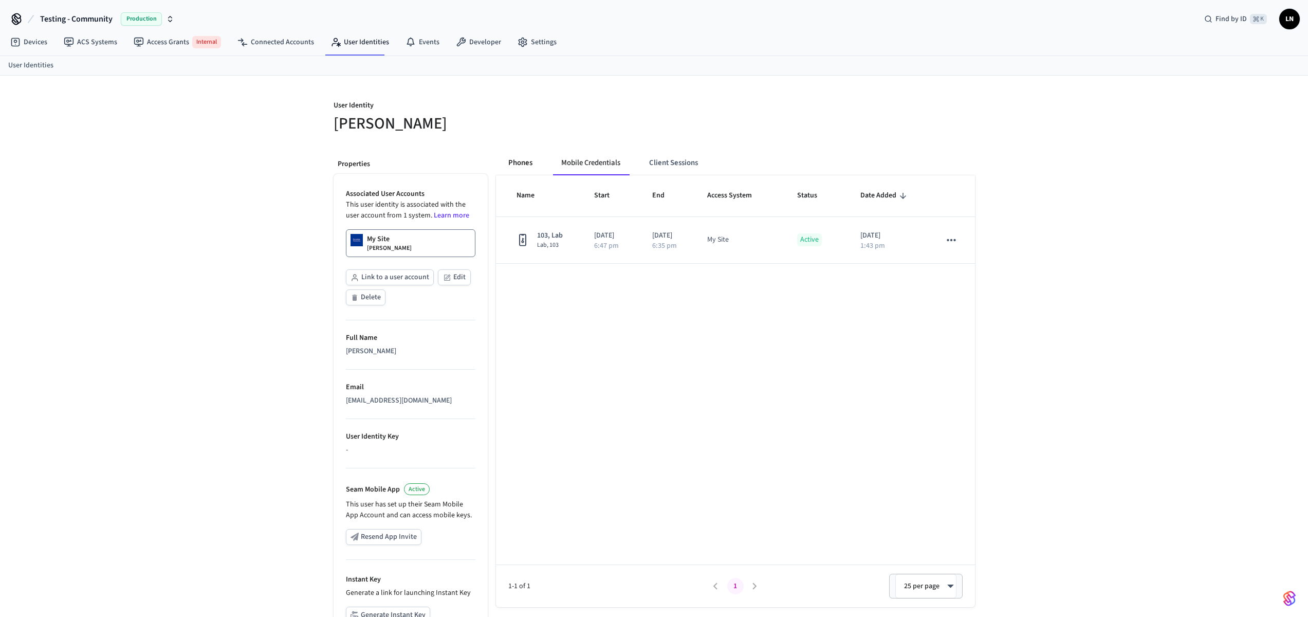
click at [505, 161] on button "Phones" at bounding box center [520, 163] width 41 height 25
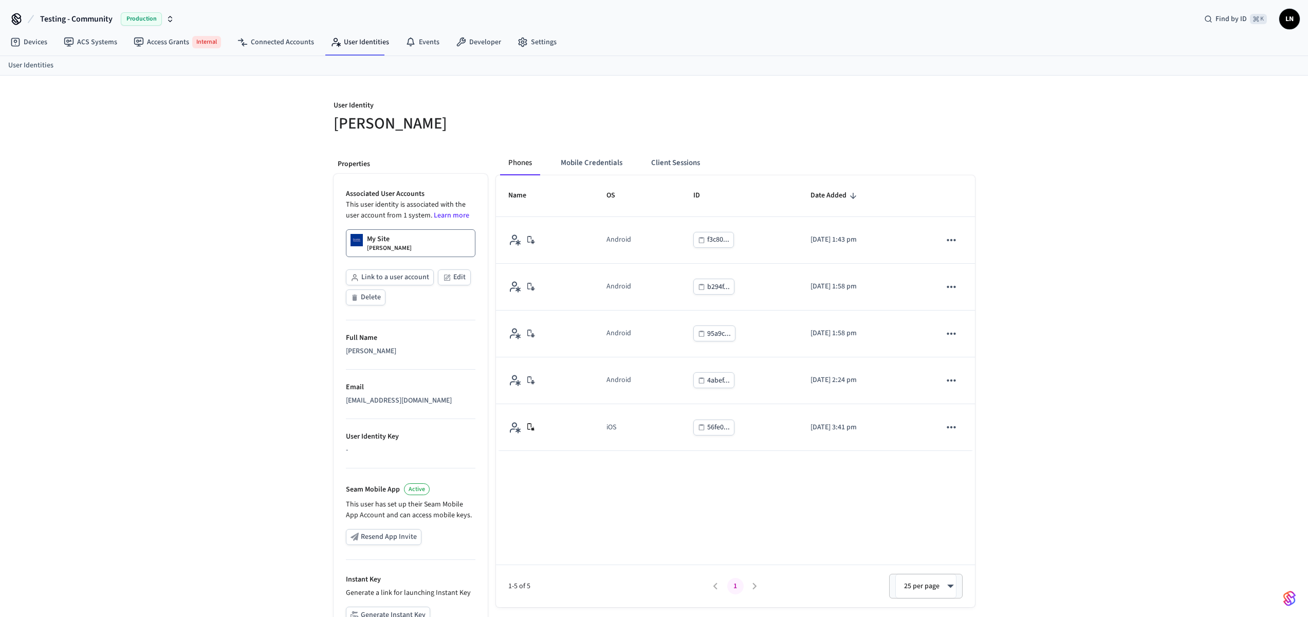
click at [1088, 232] on div "User Identity Collin Wirkus Properties Associated User Accounts This user ident…" at bounding box center [654, 389] width 1308 height 627
click at [595, 166] on button "Mobile Credentials" at bounding box center [592, 163] width 78 height 25
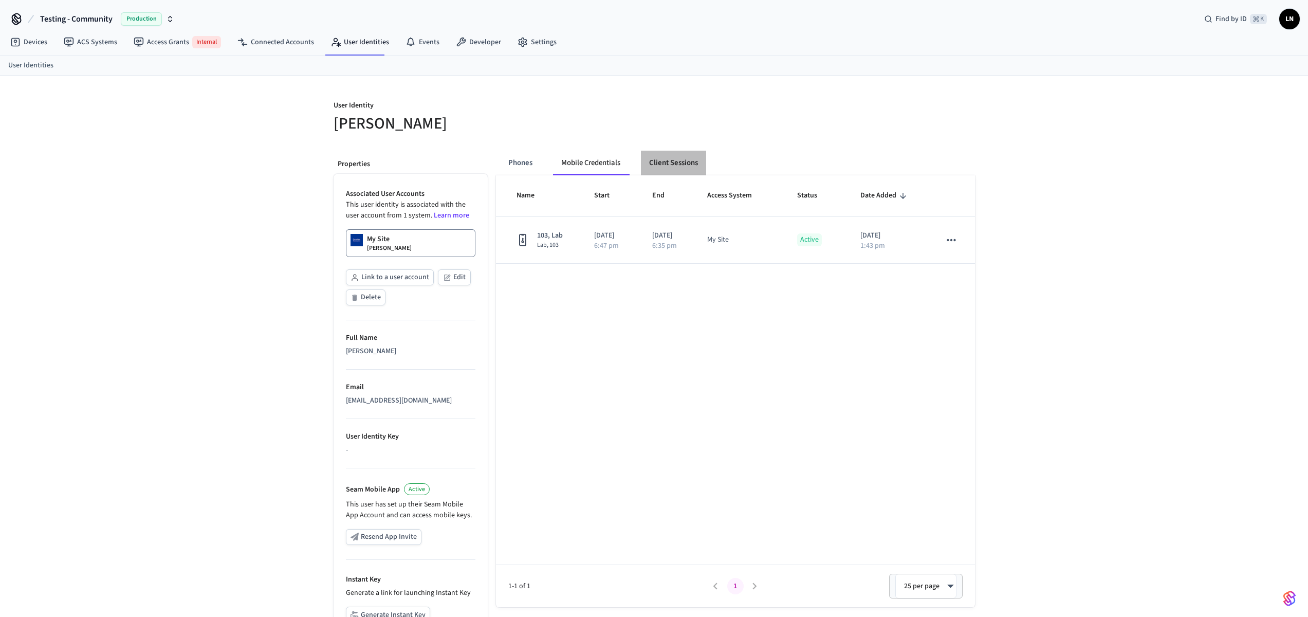
click at [666, 164] on button "Client Sessions" at bounding box center [673, 163] width 65 height 25
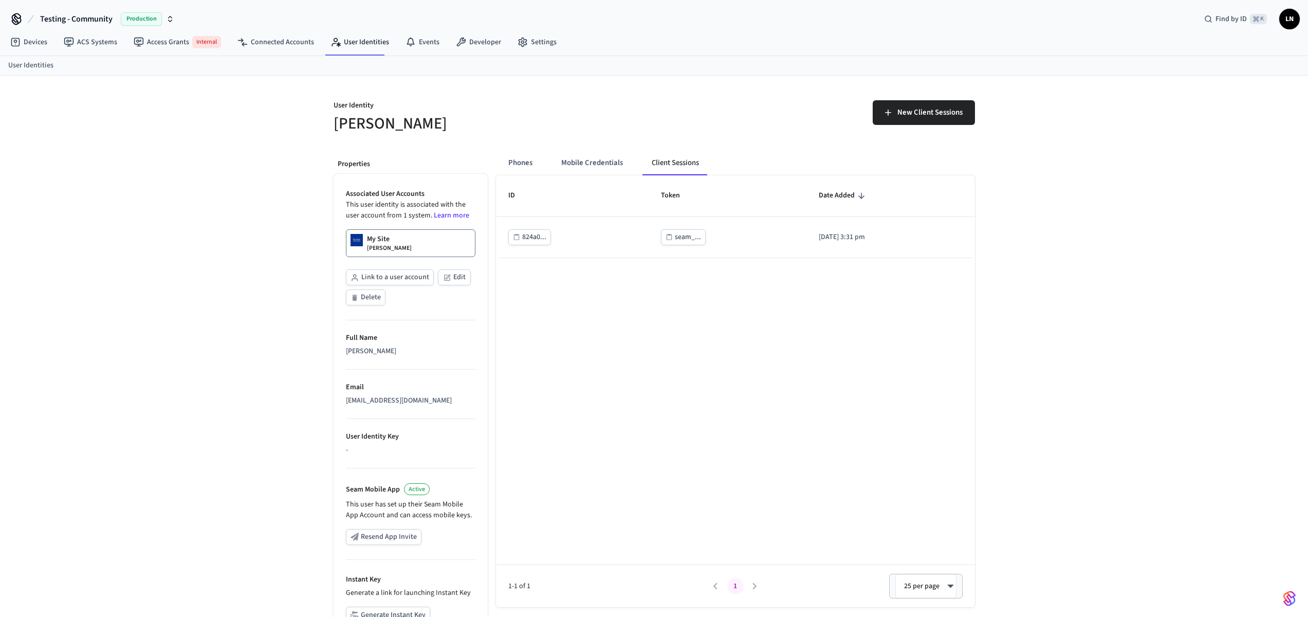
click at [493, 169] on div "Phones Mobile Credentials Client Sessions ID Token Date Added 824a0... seam_...…" at bounding box center [731, 422] width 487 height 560
click at [517, 149] on div "Phones Mobile Credentials Client Sessions ID Token Date Added 824a0... seam_...…" at bounding box center [731, 422] width 487 height 560
click at [521, 164] on button "Phones" at bounding box center [520, 163] width 41 height 25
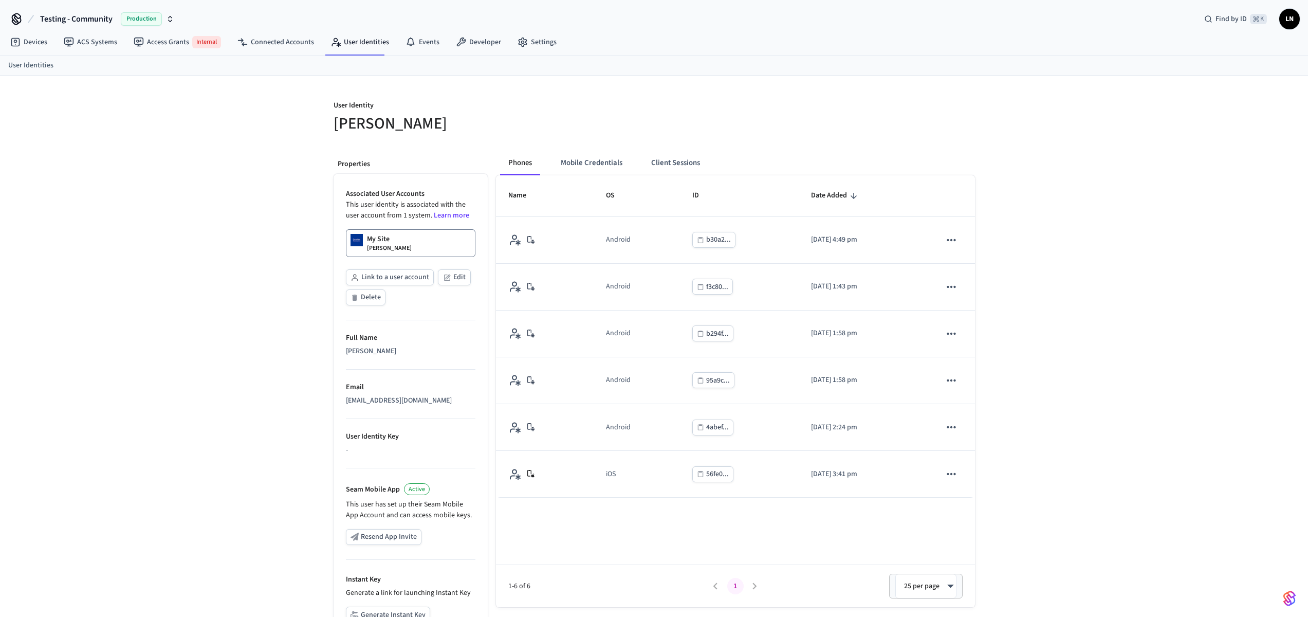
click at [1059, 136] on div "User Identity Collin Wirkus Properties Associated User Accounts This user ident…" at bounding box center [654, 389] width 1308 height 627
click at [1084, 259] on div "User Identity Collin Wirkus Properties Associated User Accounts This user ident…" at bounding box center [654, 389] width 1308 height 627
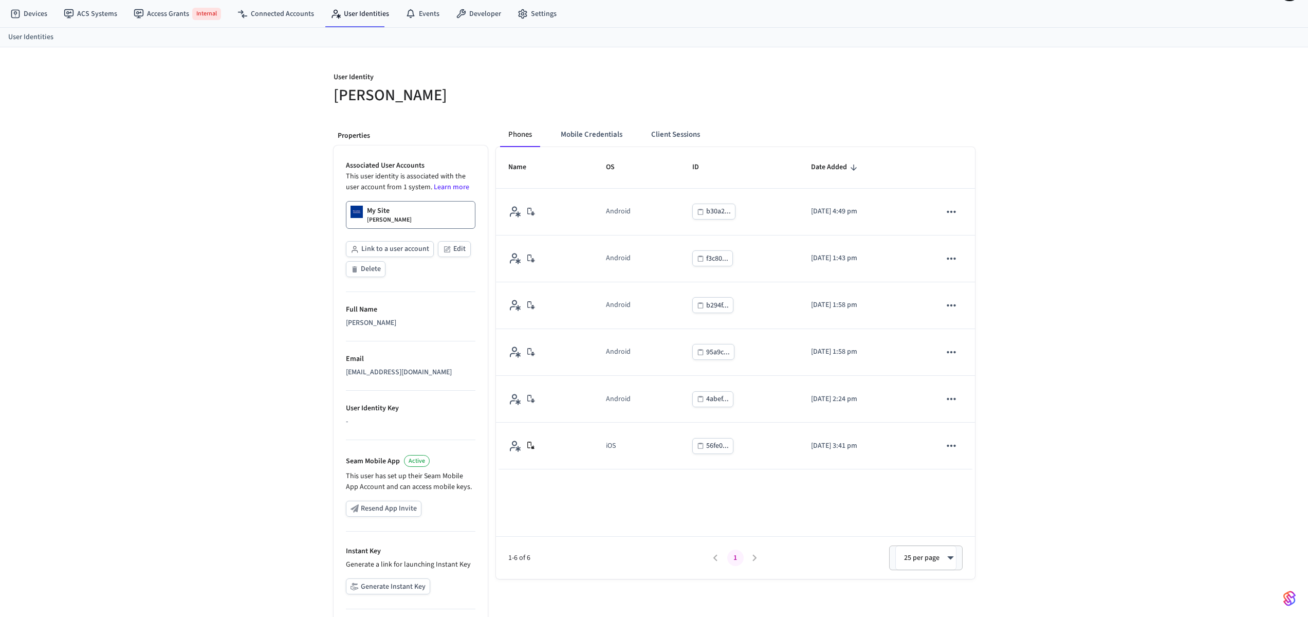
scroll to position [17, 0]
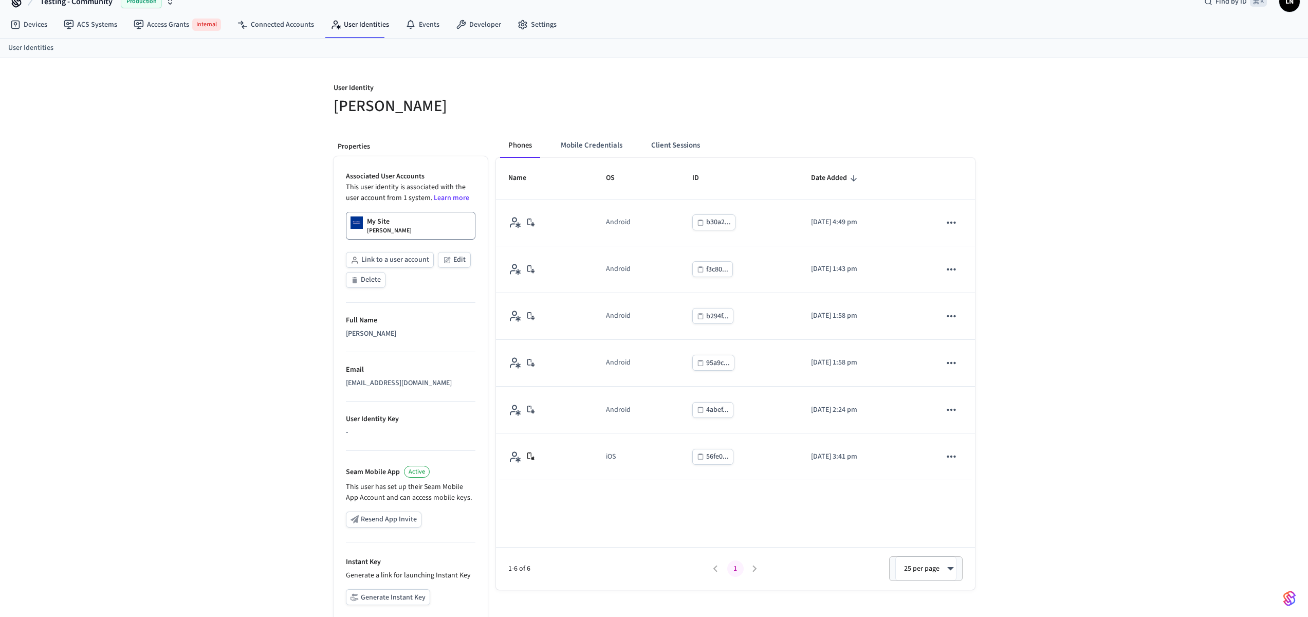
click at [1073, 288] on div "User Identity Collin Wirkus Properties Associated User Accounts This user ident…" at bounding box center [654, 371] width 1308 height 627
click at [571, 153] on button "Mobile Credentials" at bounding box center [592, 145] width 78 height 25
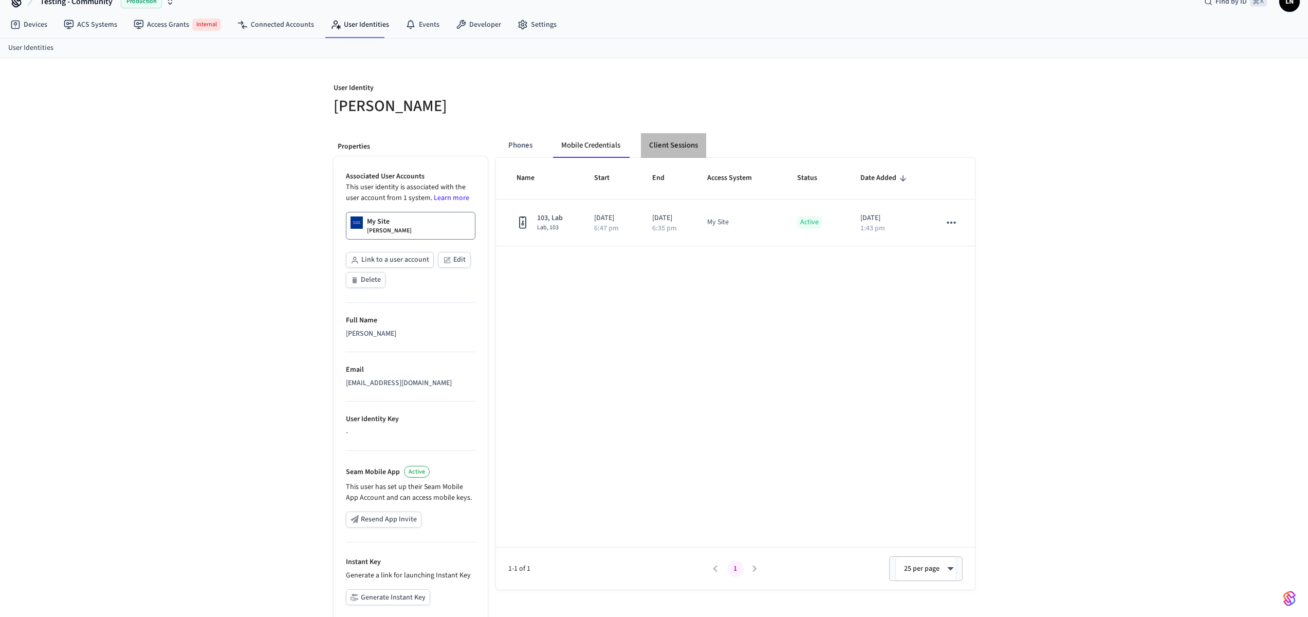
click at [670, 144] on button "Client Sessions" at bounding box center [673, 145] width 65 height 25
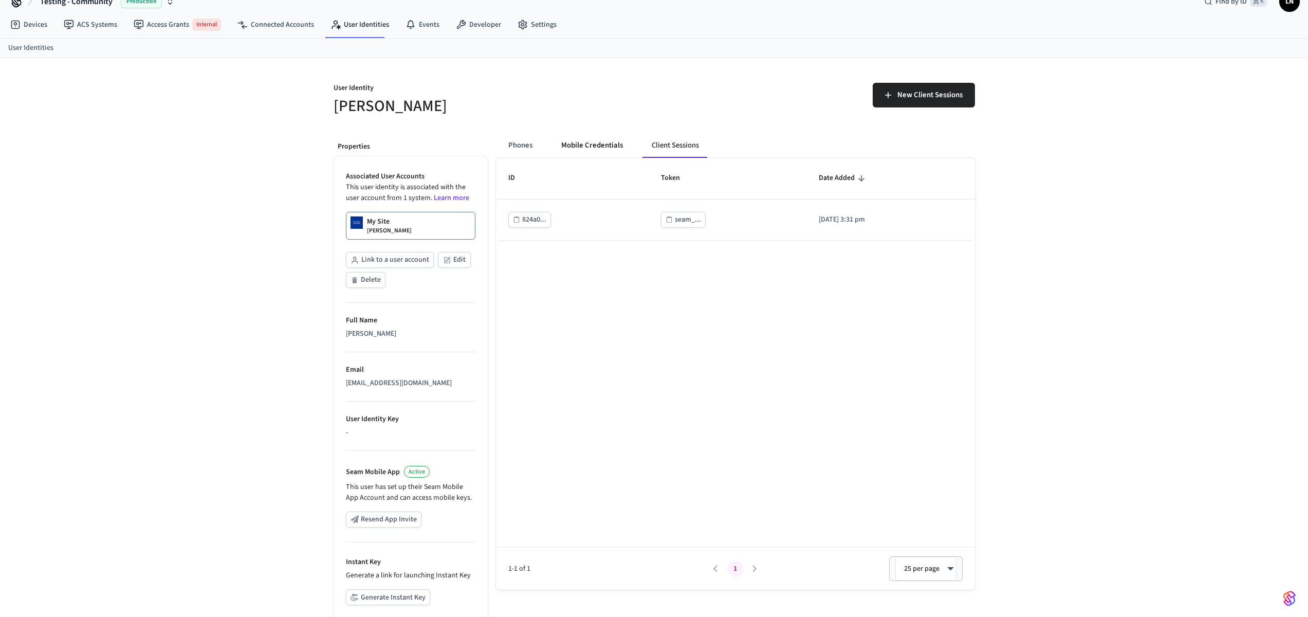
click at [585, 148] on button "Mobile Credentials" at bounding box center [592, 145] width 78 height 25
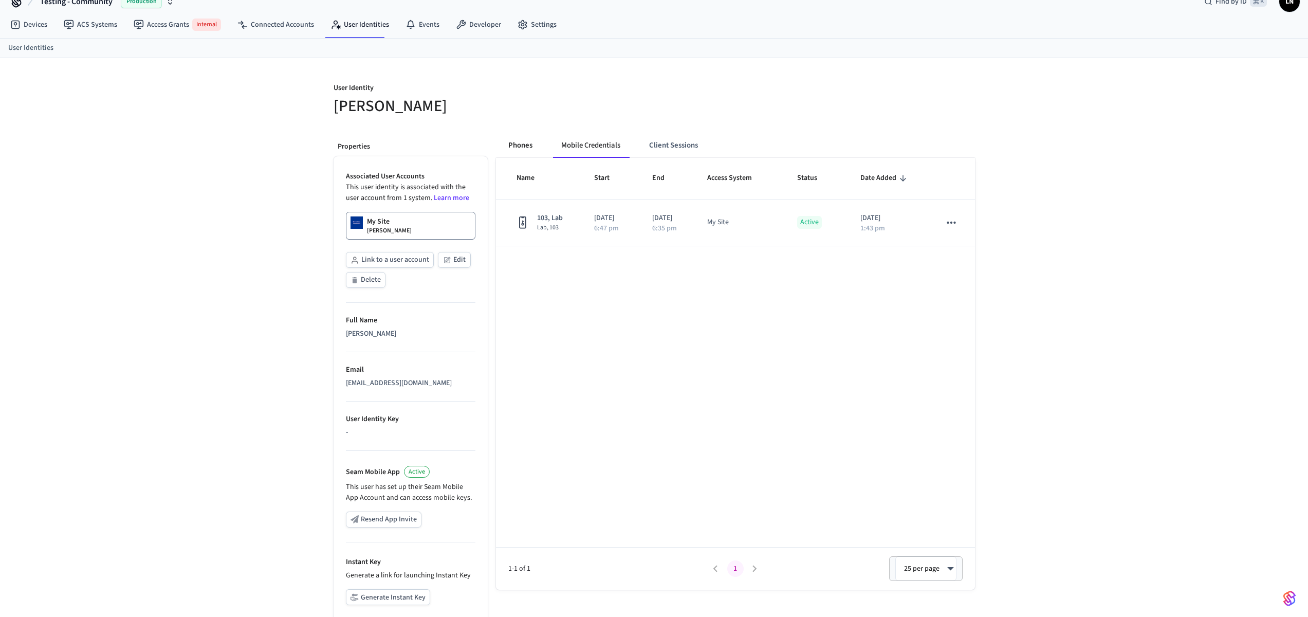
click at [527, 148] on button "Phones" at bounding box center [520, 145] width 41 height 25
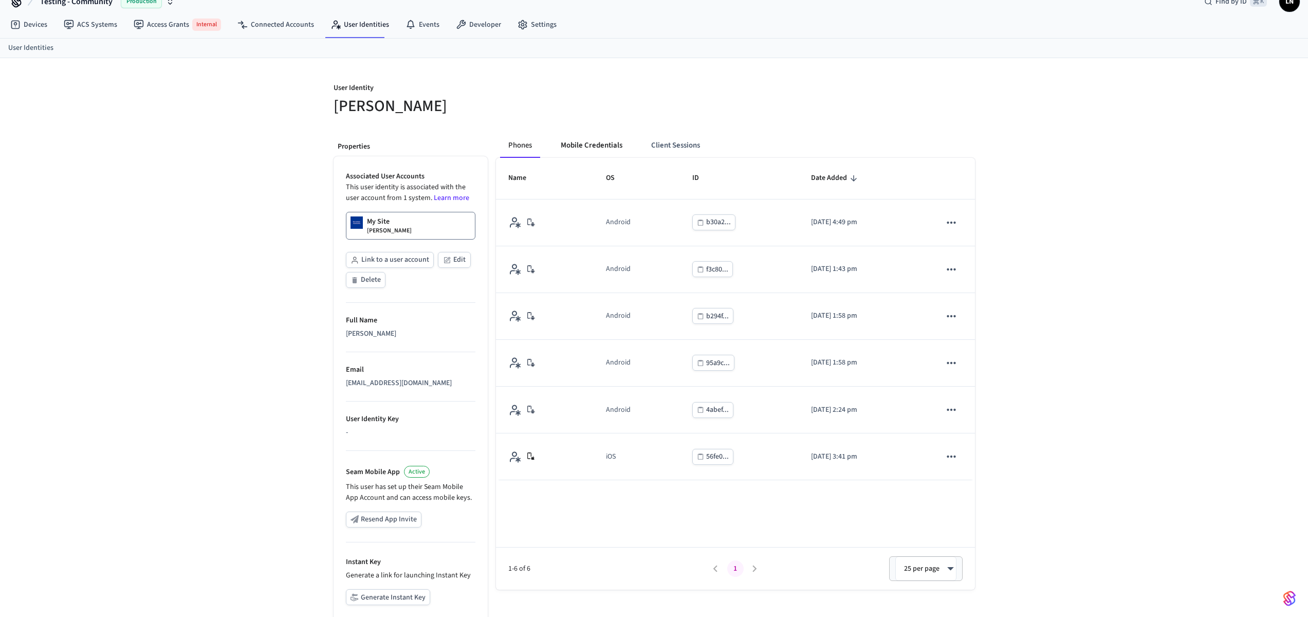
click at [596, 154] on button "Mobile Credentials" at bounding box center [592, 145] width 78 height 25
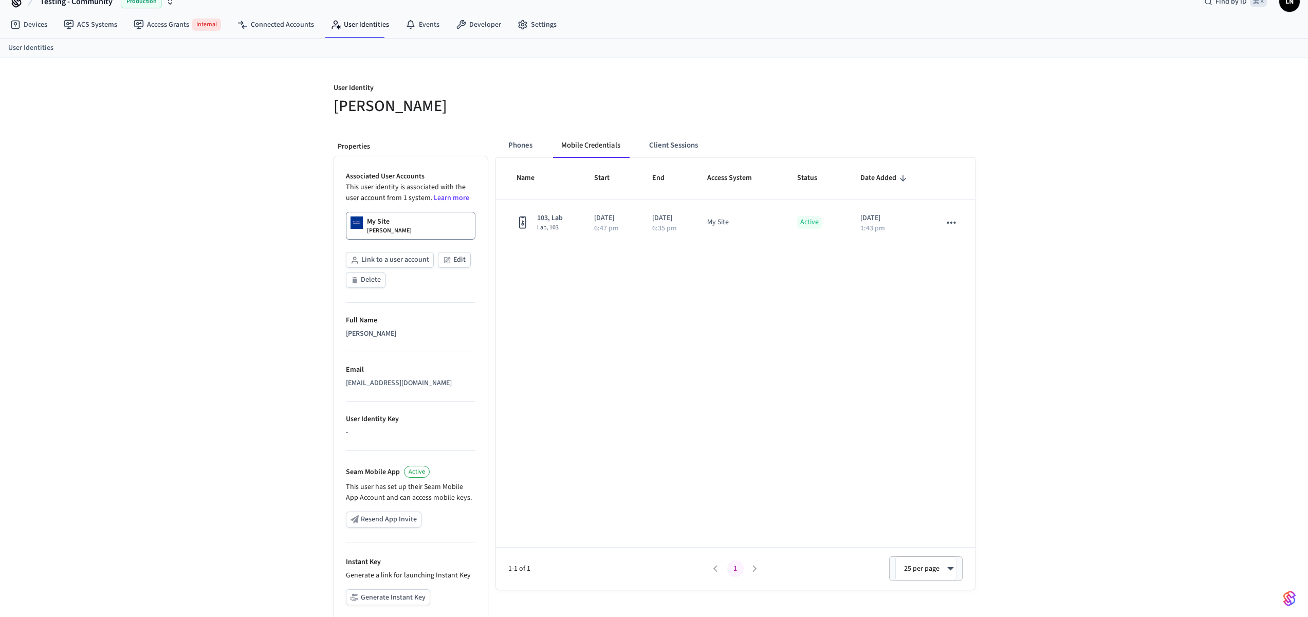
drag, startPoint x: 1132, startPoint y: 130, endPoint x: 1122, endPoint y: 100, distance: 30.9
click at [1132, 129] on div "User Identity Collin Wirkus Properties Associated User Accounts This user ident…" at bounding box center [654, 371] width 1308 height 627
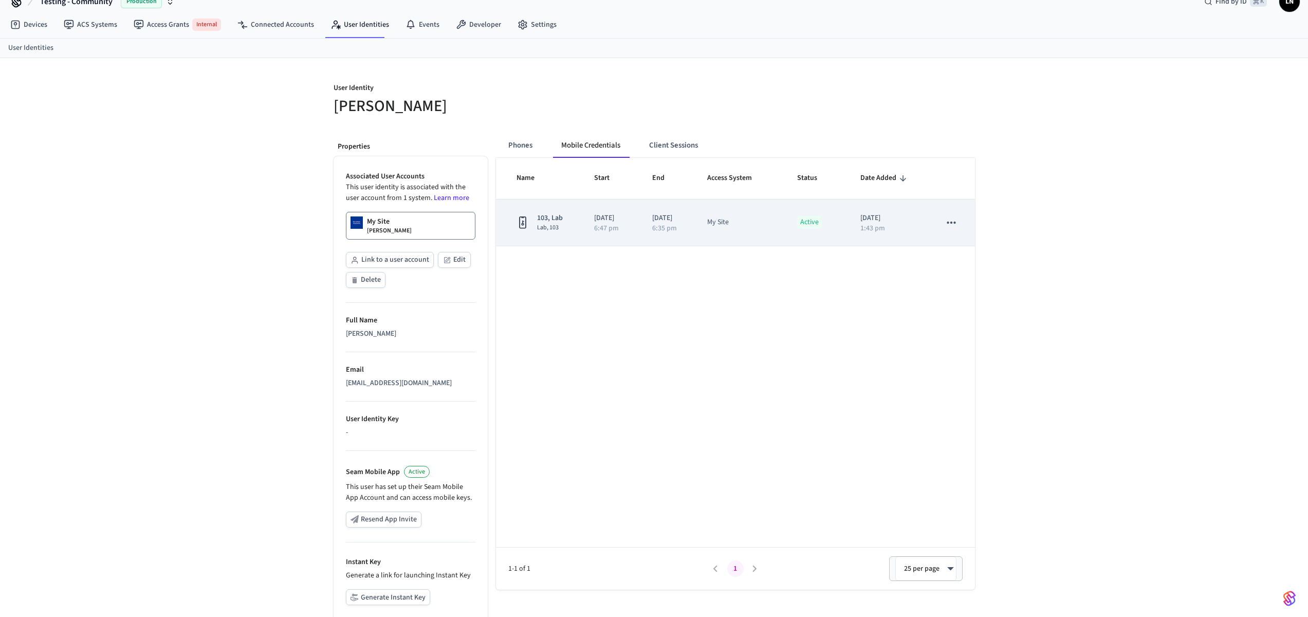
click at [948, 220] on icon "sticky table" at bounding box center [951, 222] width 13 height 13
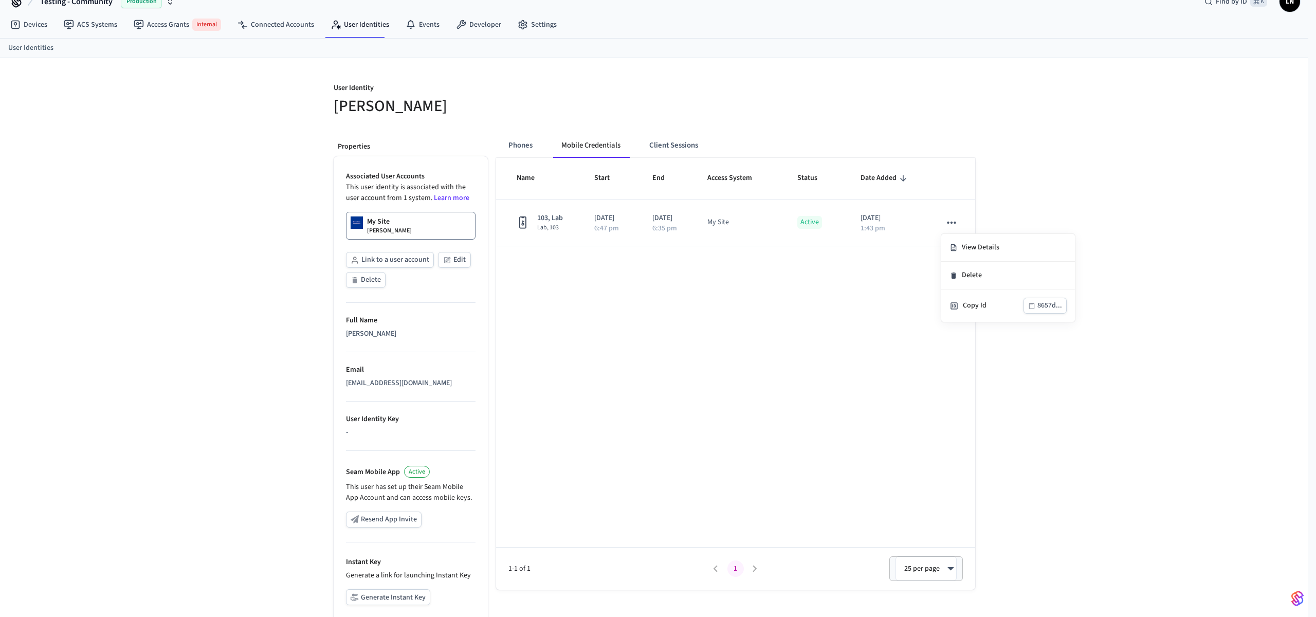
click at [1101, 200] on div at bounding box center [658, 308] width 1316 height 617
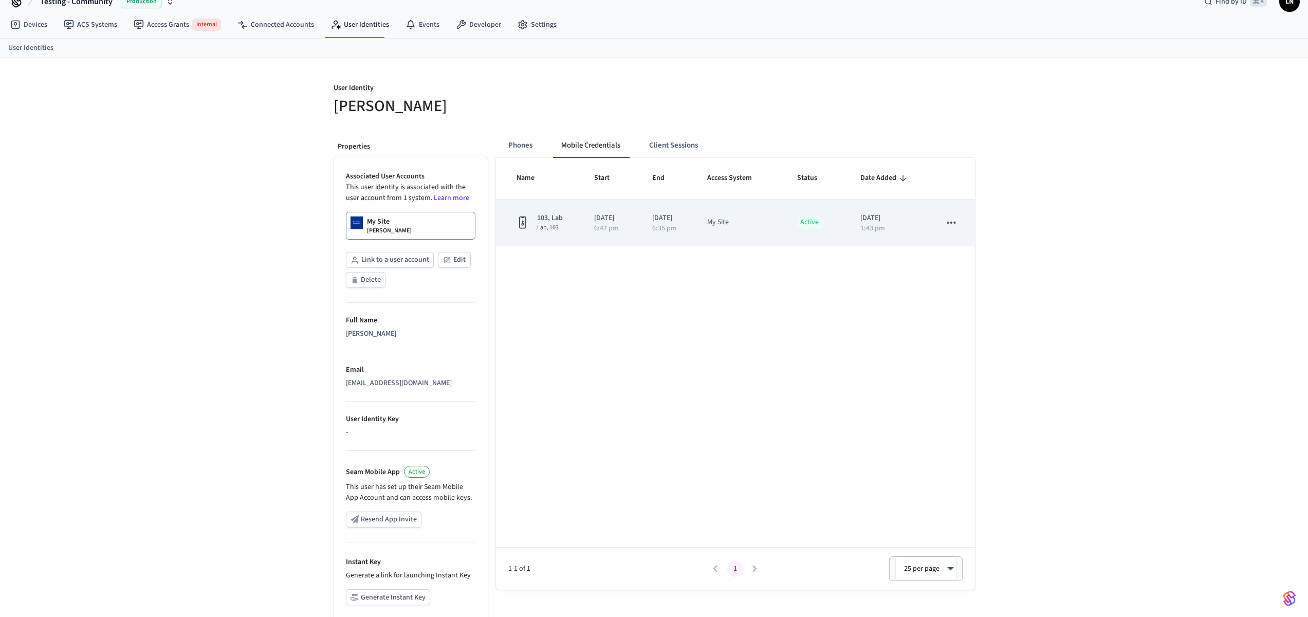
click at [953, 224] on icon "sticky table" at bounding box center [951, 222] width 13 height 13
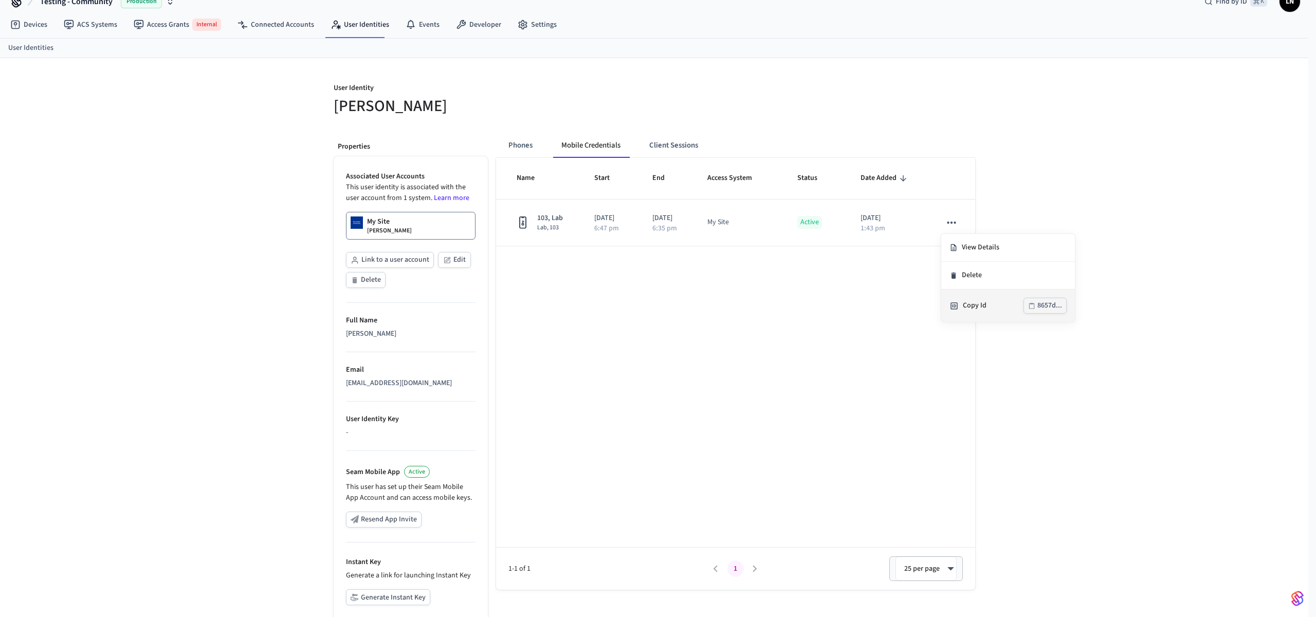
click at [1048, 308] on div "8657d..." at bounding box center [1049, 305] width 25 height 13
click at [753, 360] on div at bounding box center [658, 308] width 1316 height 617
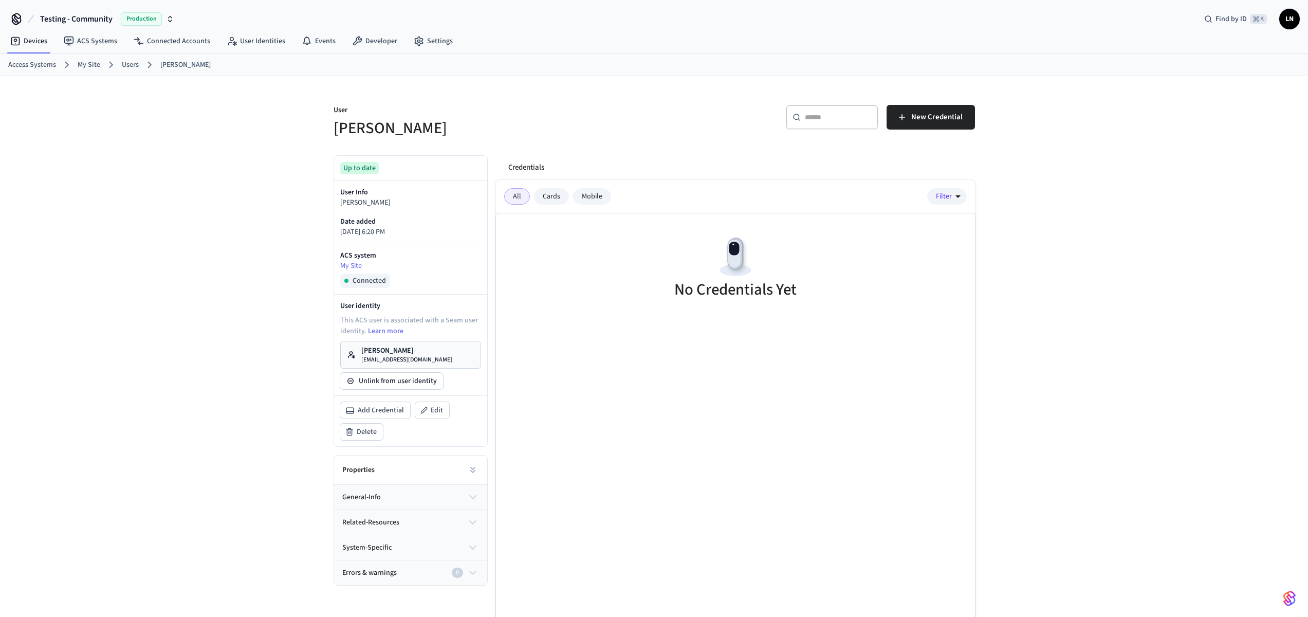
click at [1168, 103] on div "User Collin Wirkus ​ ​ New Credential Up to date User Info Collin Wirkus Date a…" at bounding box center [654, 360] width 1308 height 569
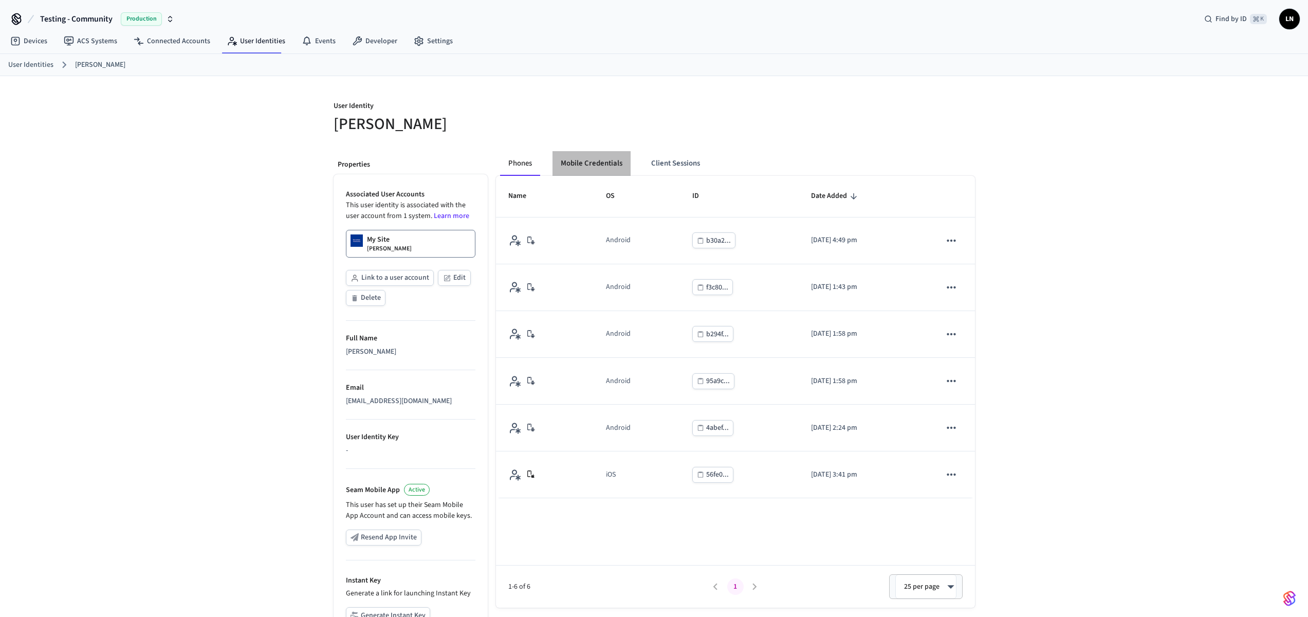
click at [592, 164] on button "Mobile Credentials" at bounding box center [592, 163] width 78 height 25
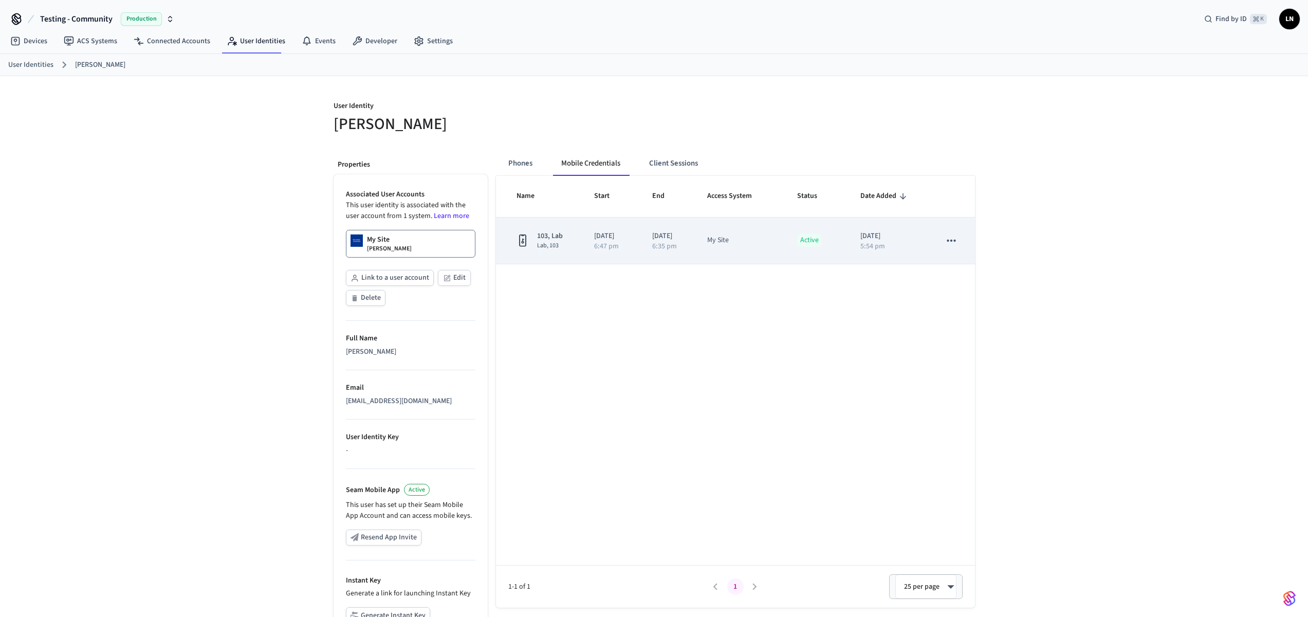
click at [947, 241] on icon "sticky table" at bounding box center [951, 240] width 13 height 13
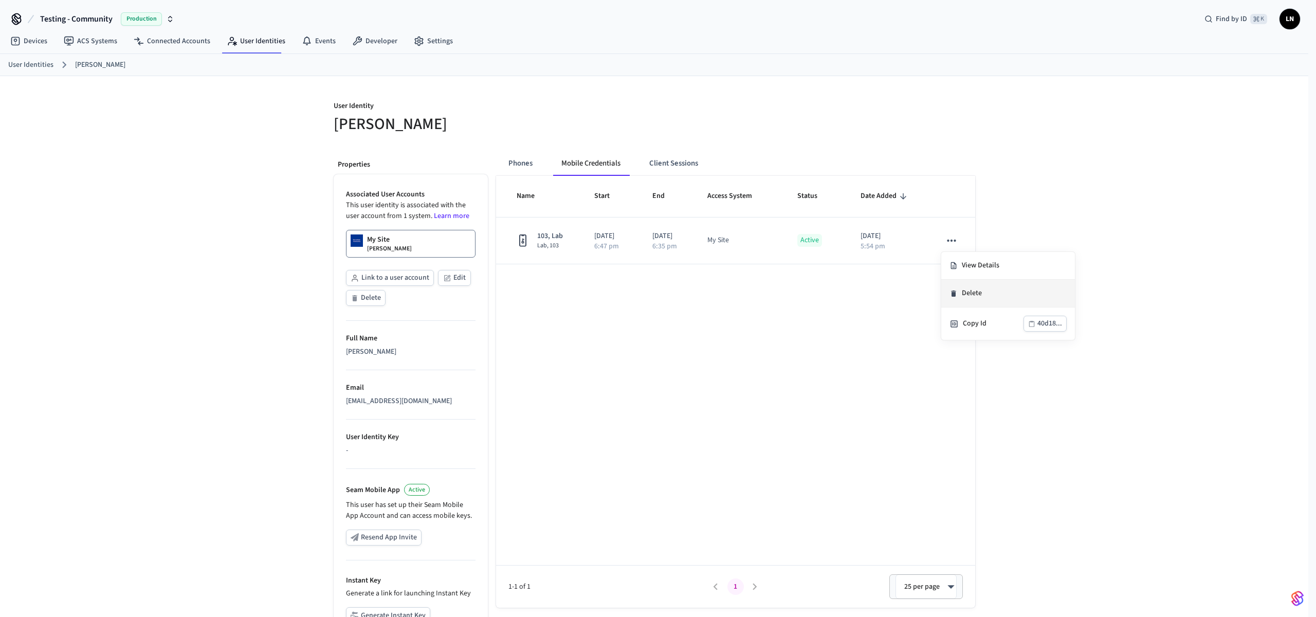
click at [989, 298] on li "Delete" at bounding box center [1008, 294] width 134 height 28
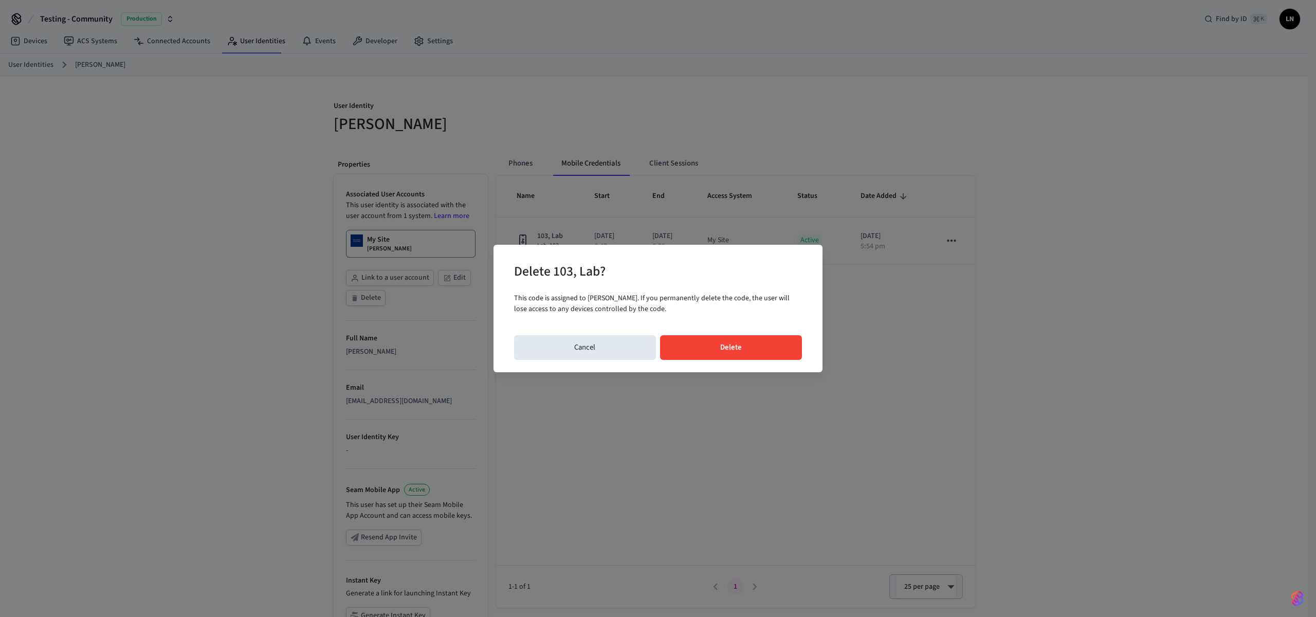
click at [716, 351] on button "Delete" at bounding box center [731, 347] width 142 height 25
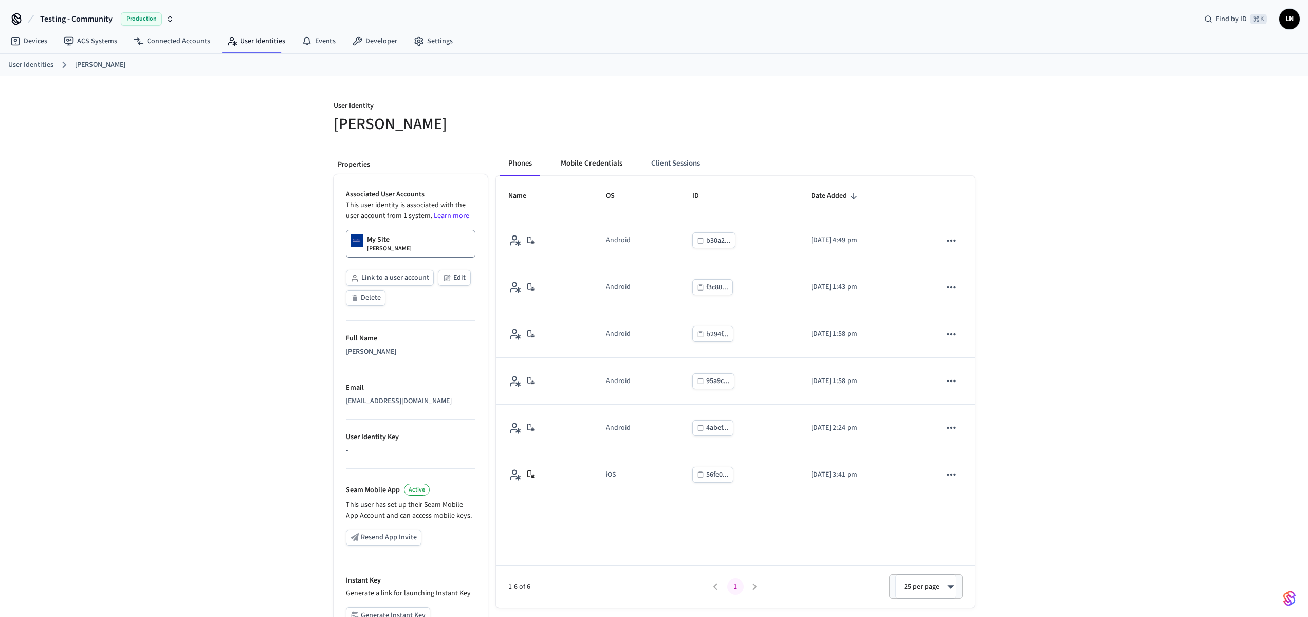
click at [603, 175] on button "Mobile Credentials" at bounding box center [592, 163] width 78 height 25
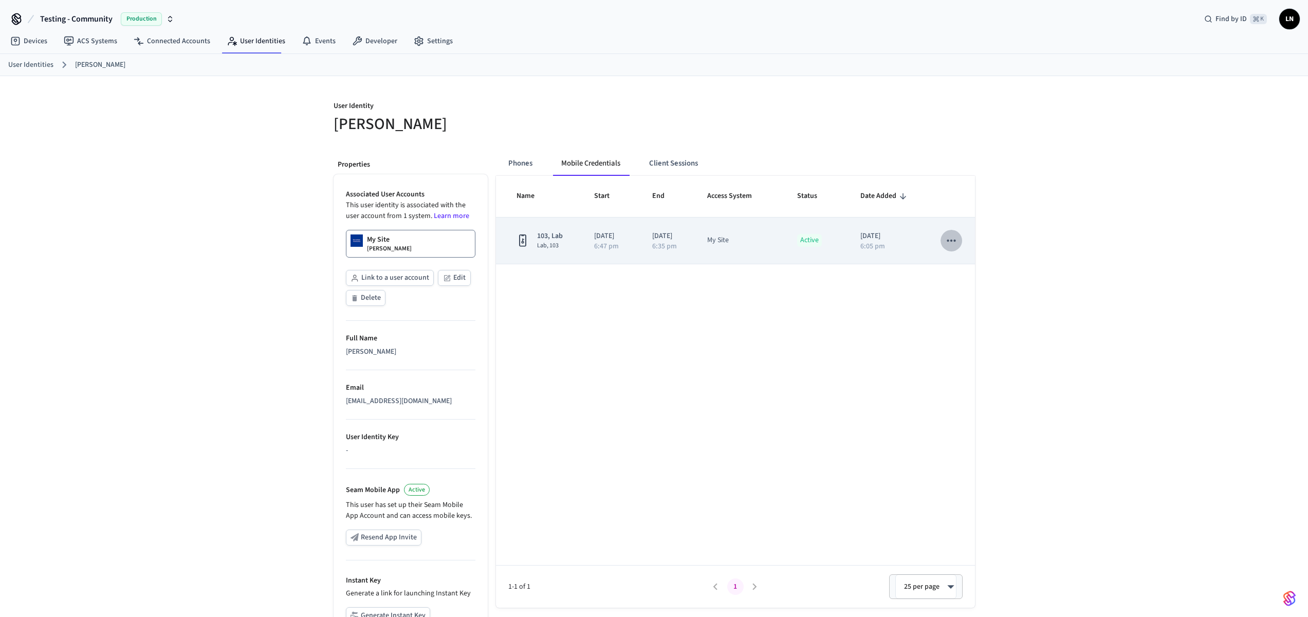
click at [951, 242] on icon "sticky table" at bounding box center [951, 240] width 13 height 13
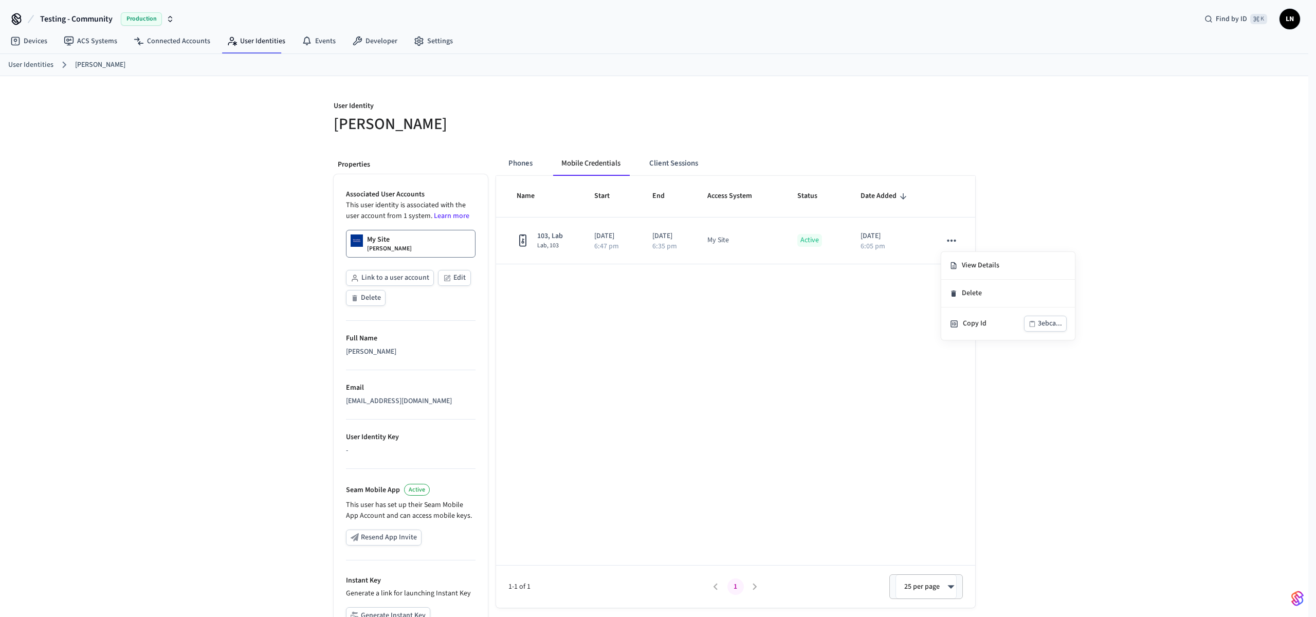
click at [916, 109] on div at bounding box center [658, 308] width 1316 height 617
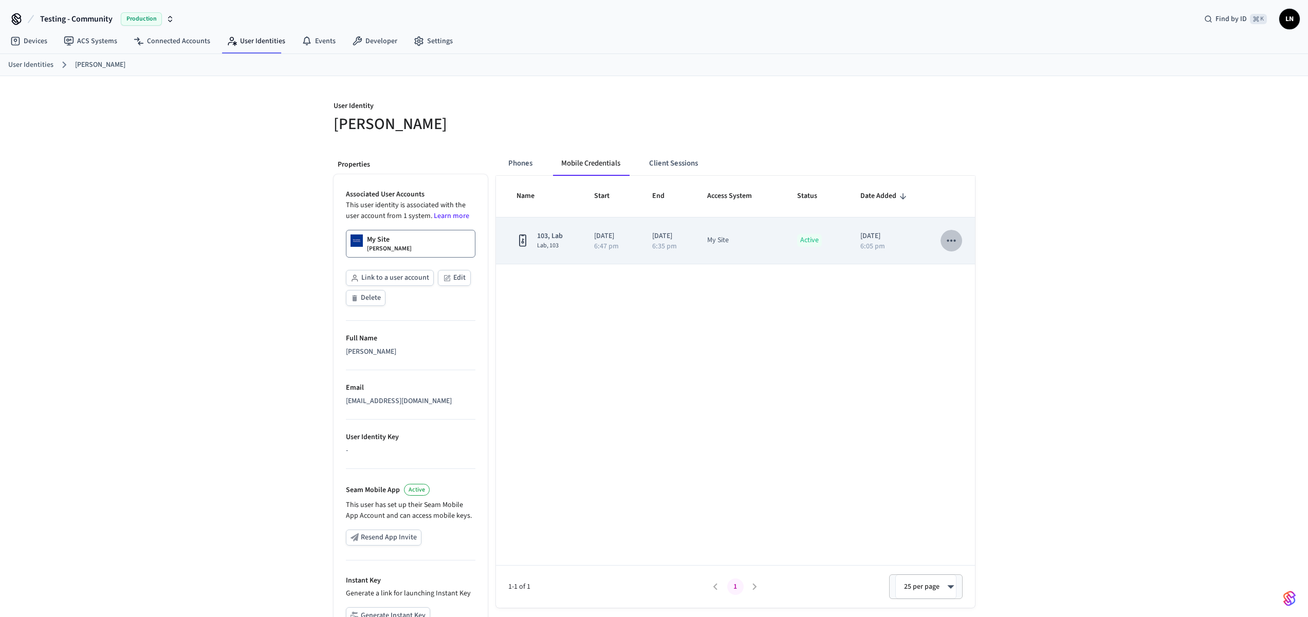
click at [959, 241] on button "sticky table" at bounding box center [952, 241] width 22 height 22
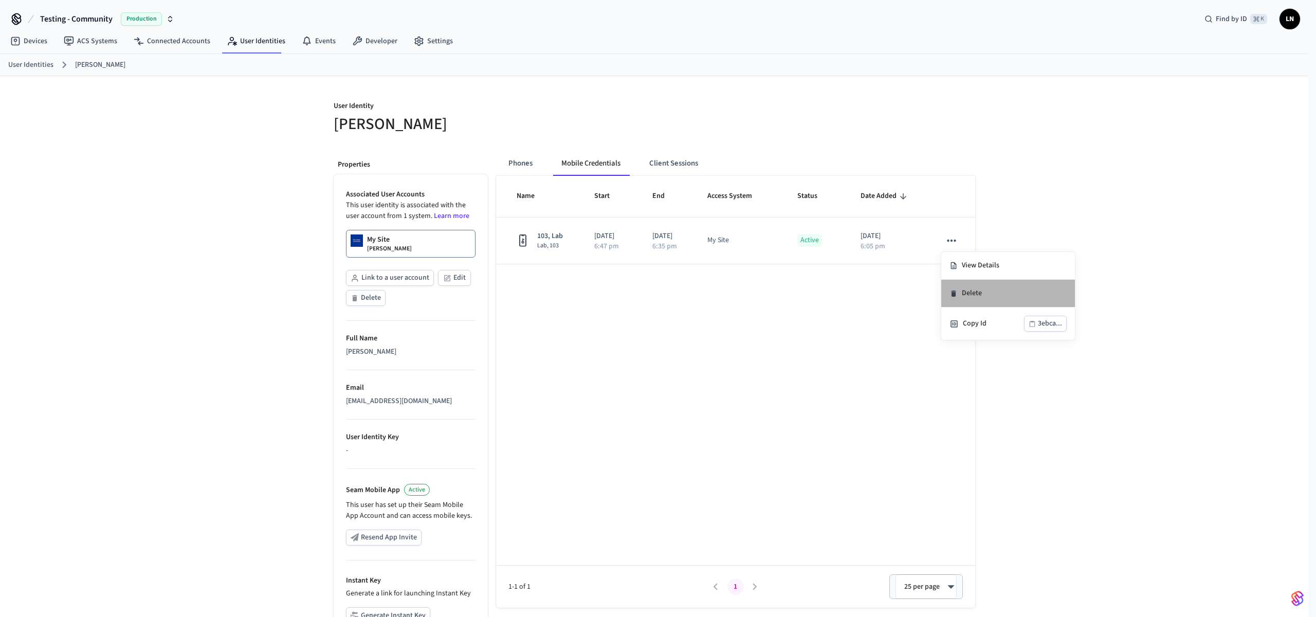
click at [968, 294] on li "Delete" at bounding box center [1008, 294] width 134 height 28
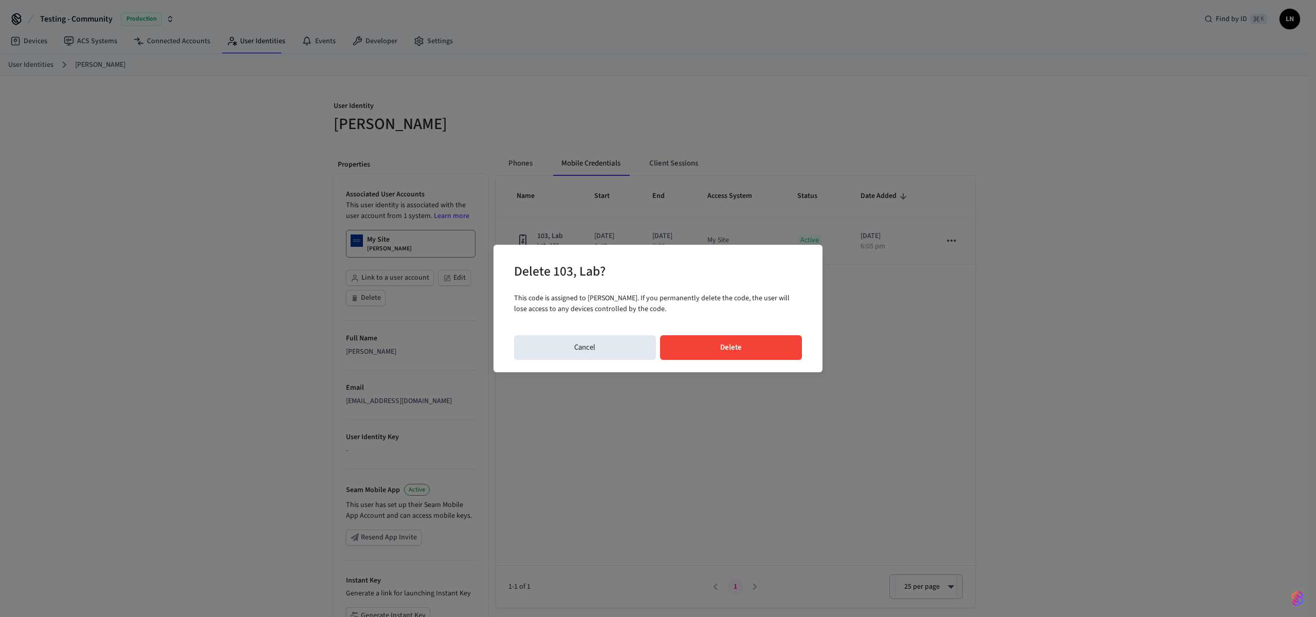
click at [767, 351] on button "Delete" at bounding box center [731, 347] width 142 height 25
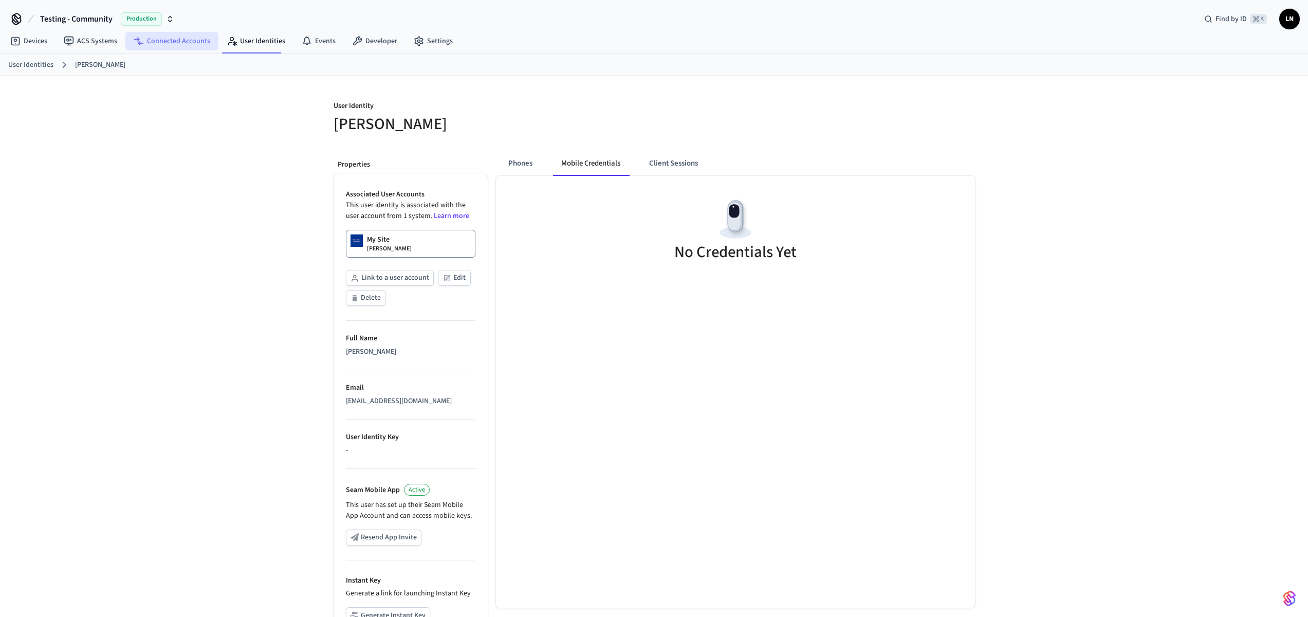
click at [176, 44] on link "Connected Accounts" at bounding box center [171, 41] width 93 height 19
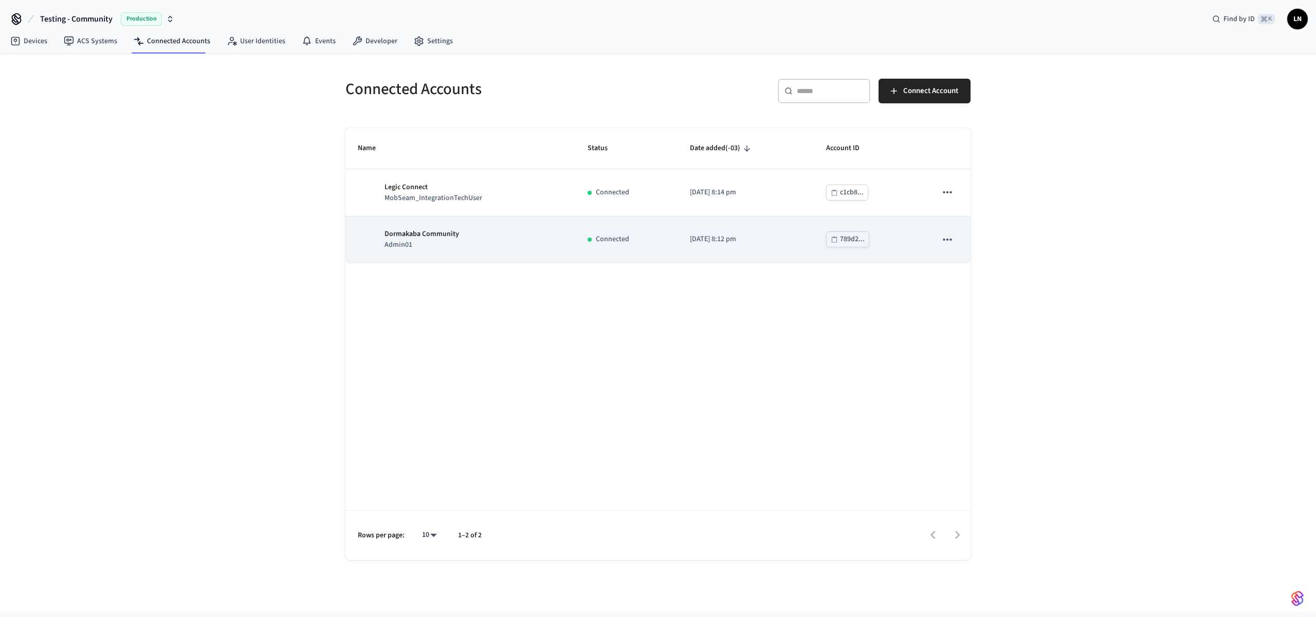
click at [515, 238] on div "Dormakaba Community Admin01" at bounding box center [460, 240] width 205 height 22
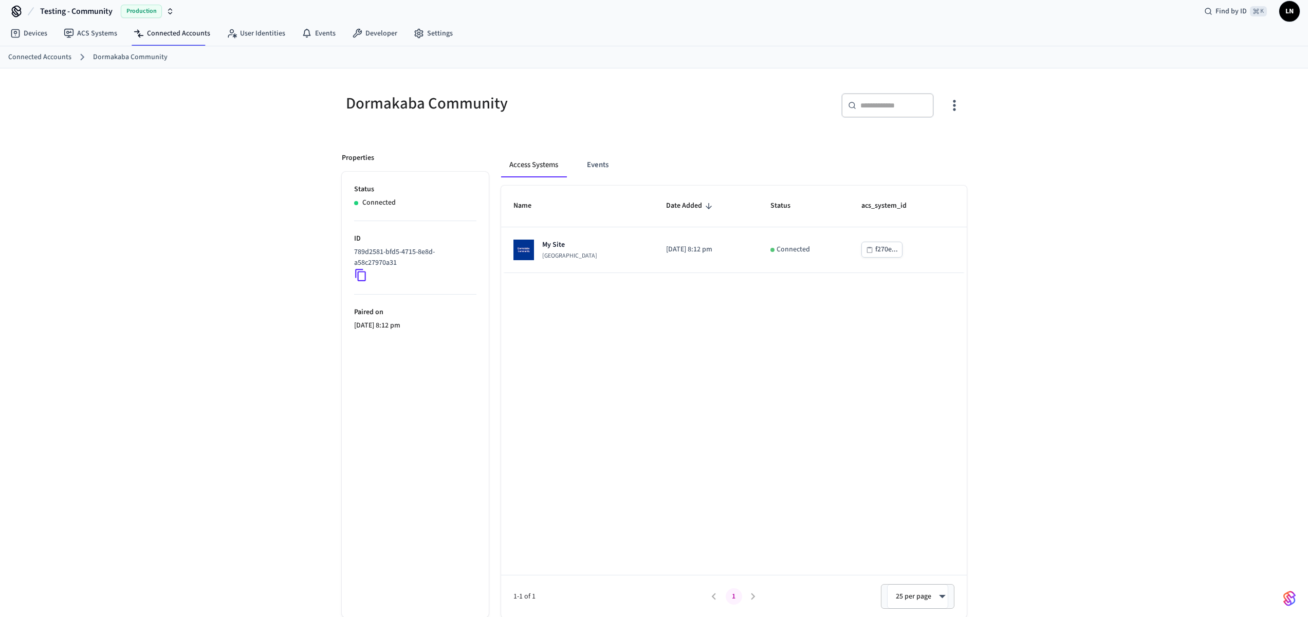
scroll to position [16, 0]
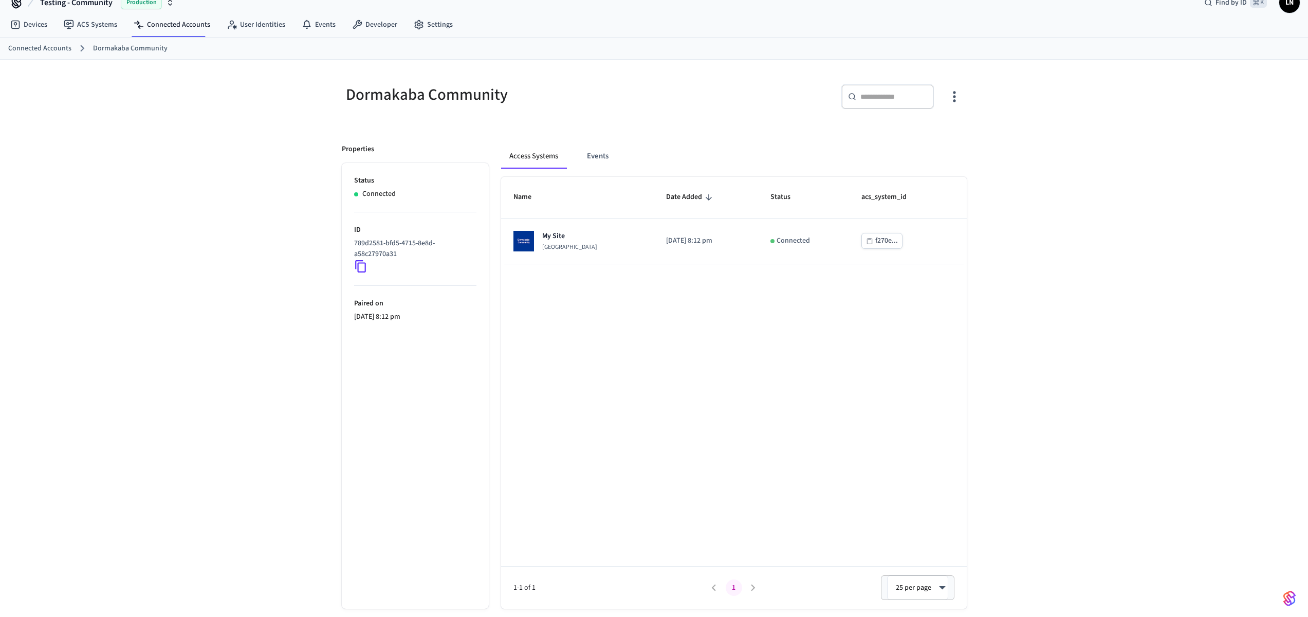
click at [365, 269] on icon at bounding box center [360, 266] width 11 height 12
click at [355, 266] on icon at bounding box center [360, 266] width 11 height 12
